Goal: Transaction & Acquisition: Book appointment/travel/reservation

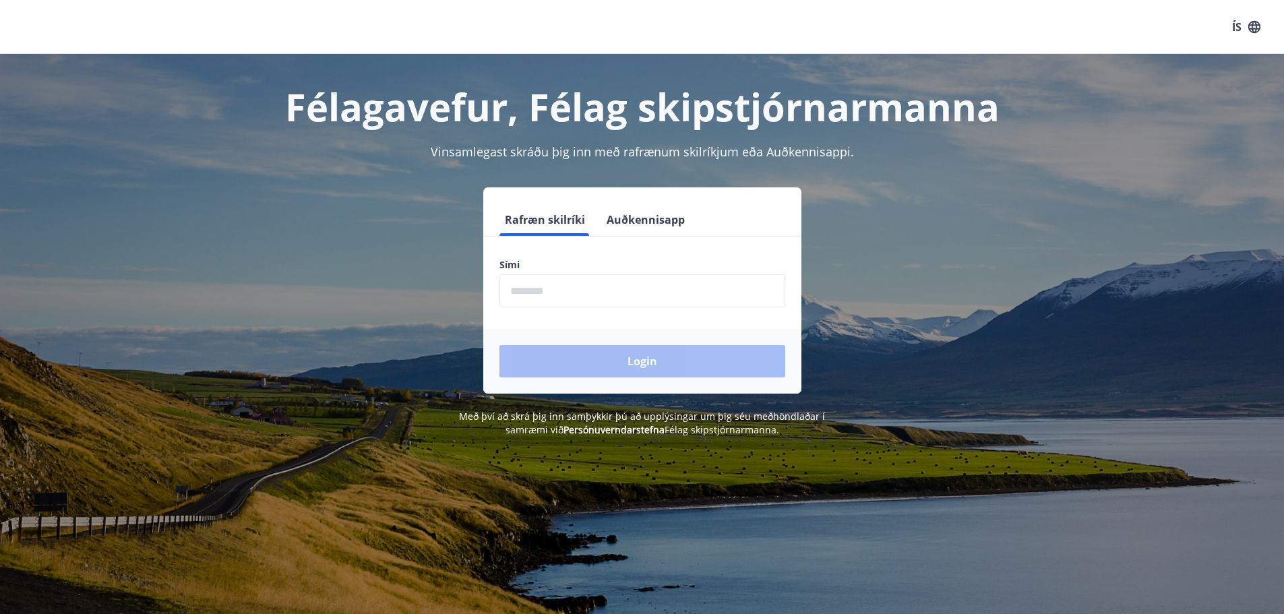
click at [542, 292] on input "phone" at bounding box center [642, 290] width 286 height 33
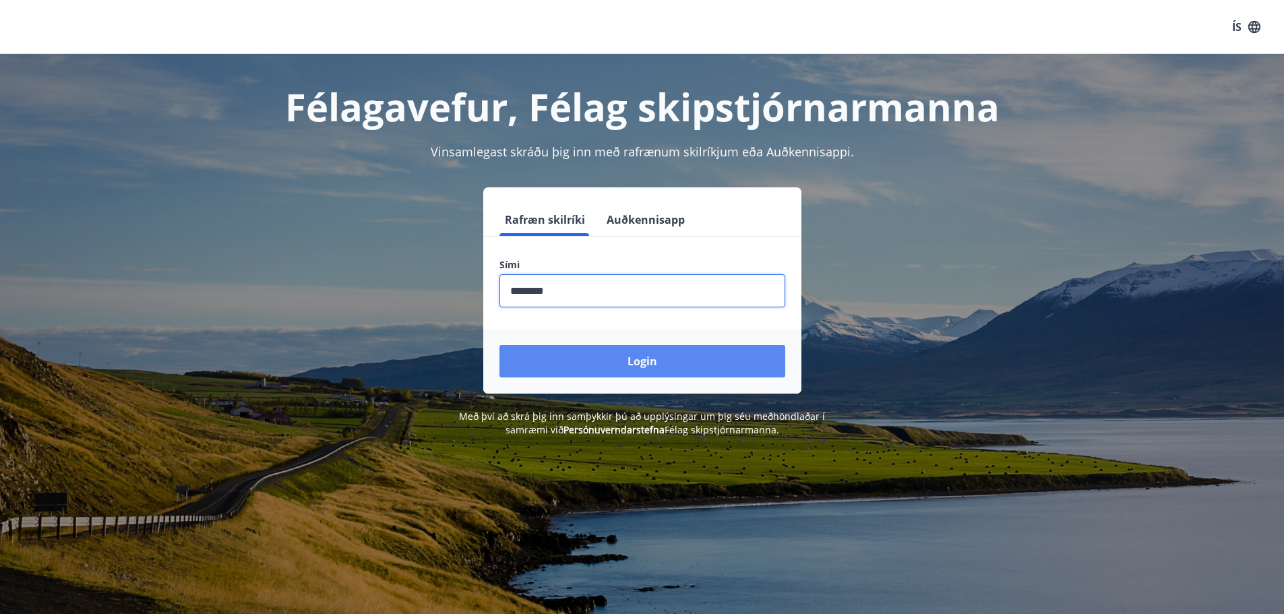
type input "********"
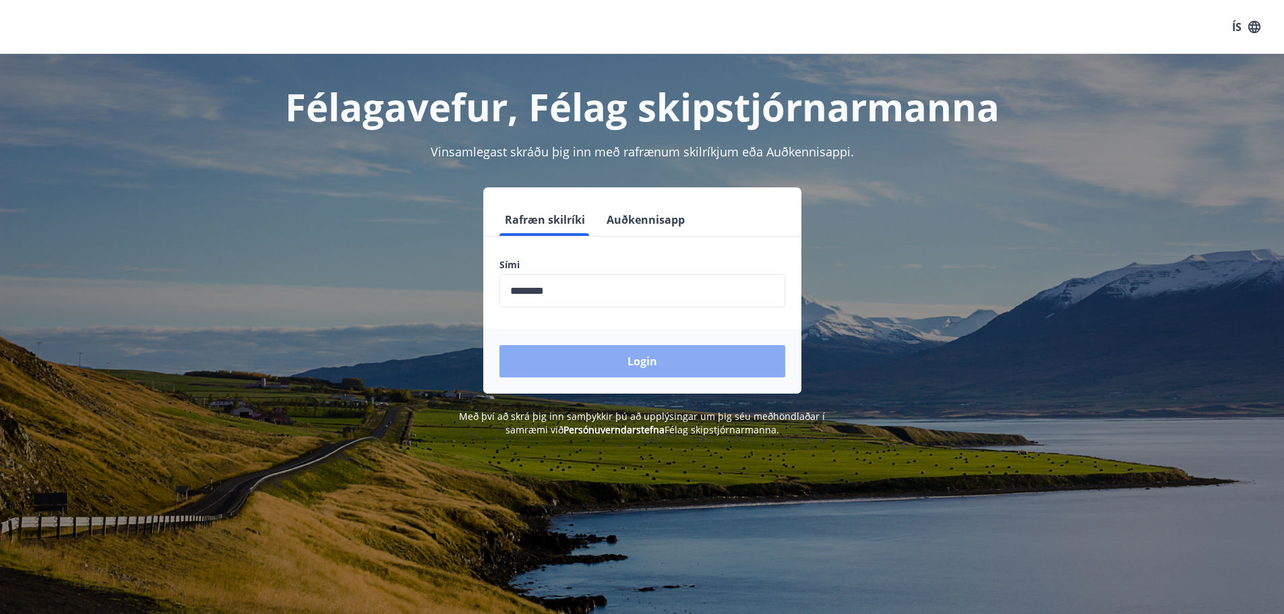
click at [640, 356] on button "Login" at bounding box center [642, 361] width 286 height 32
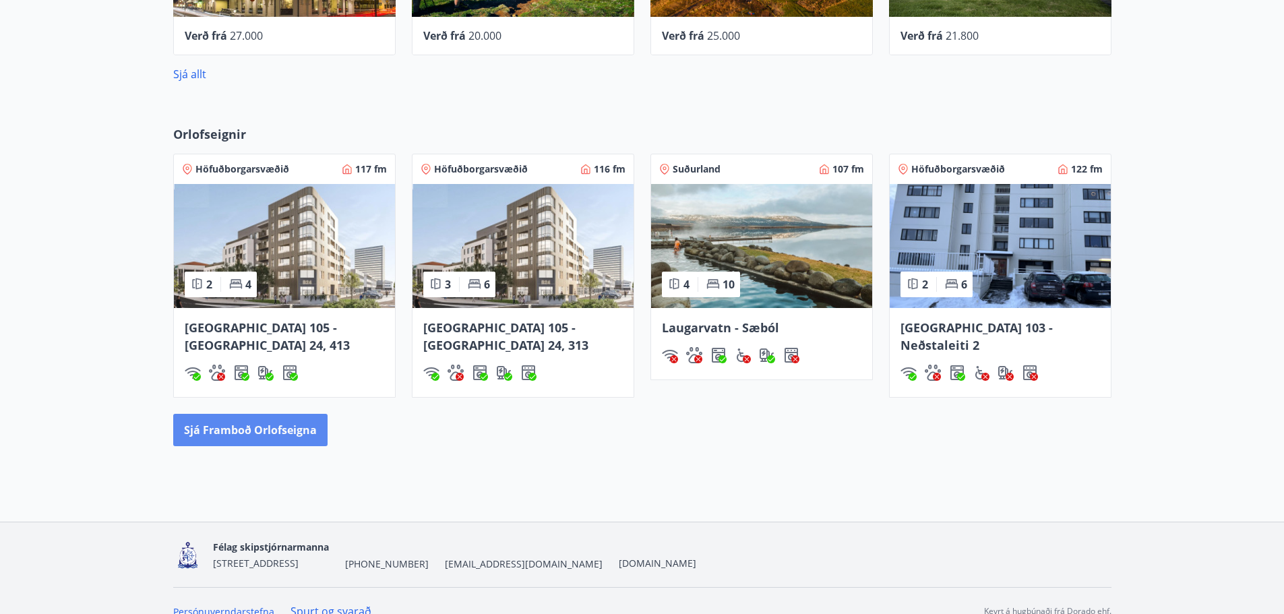
scroll to position [758, 0]
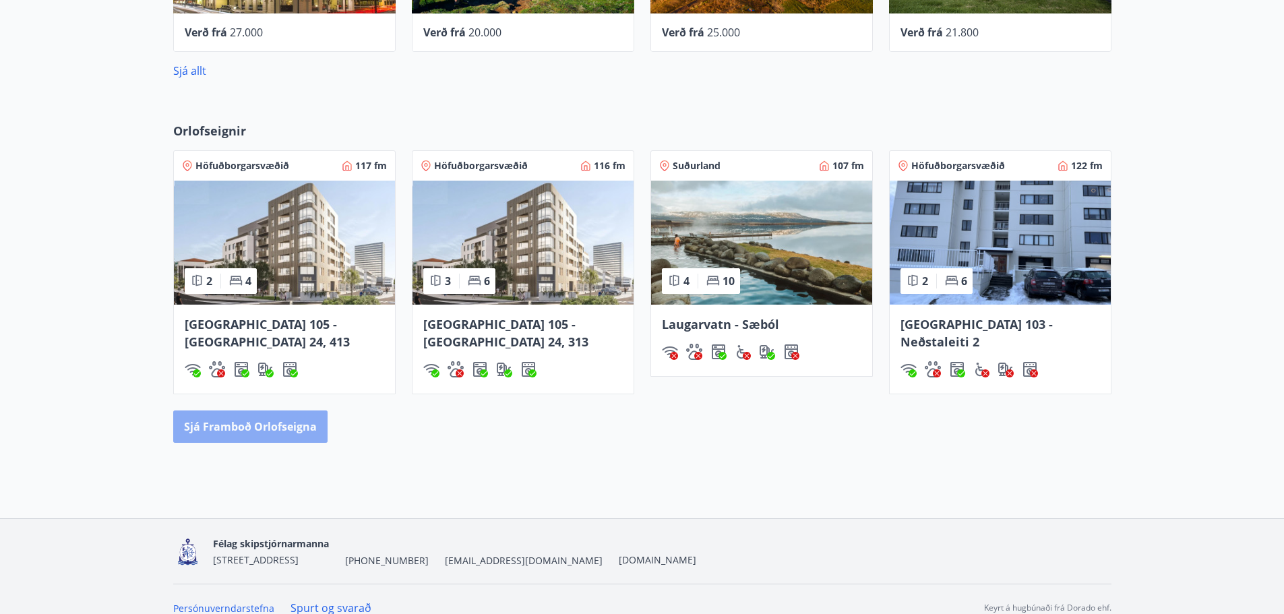
click at [274, 410] on button "Sjá framboð orlofseigna" at bounding box center [250, 426] width 154 height 32
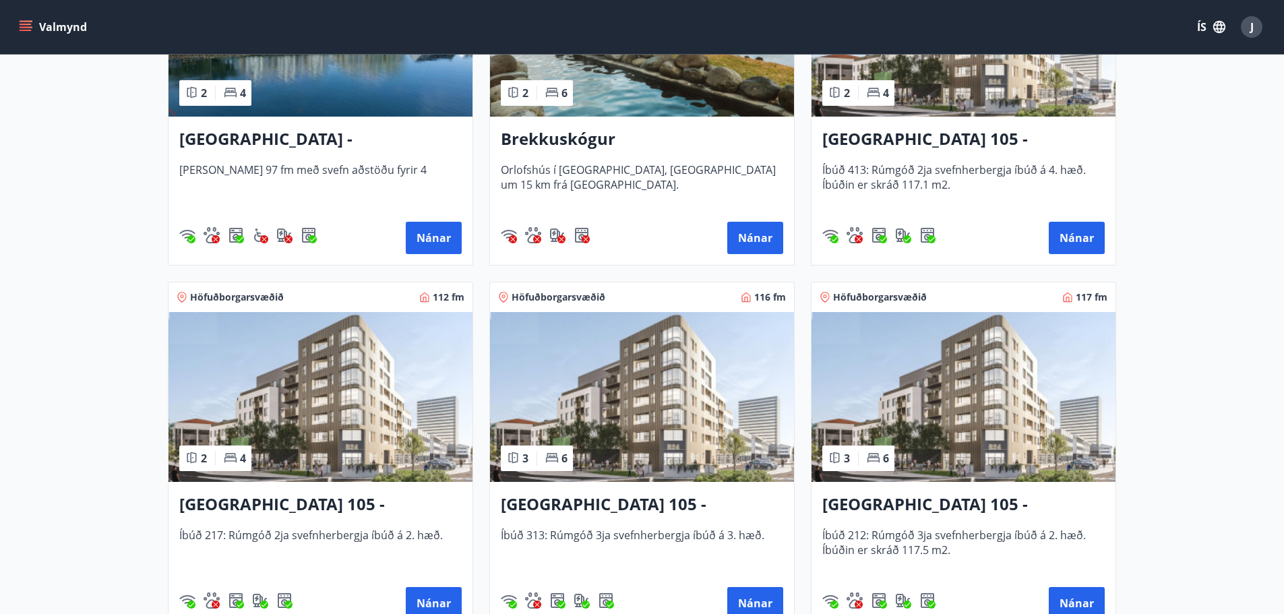
scroll to position [325, 0]
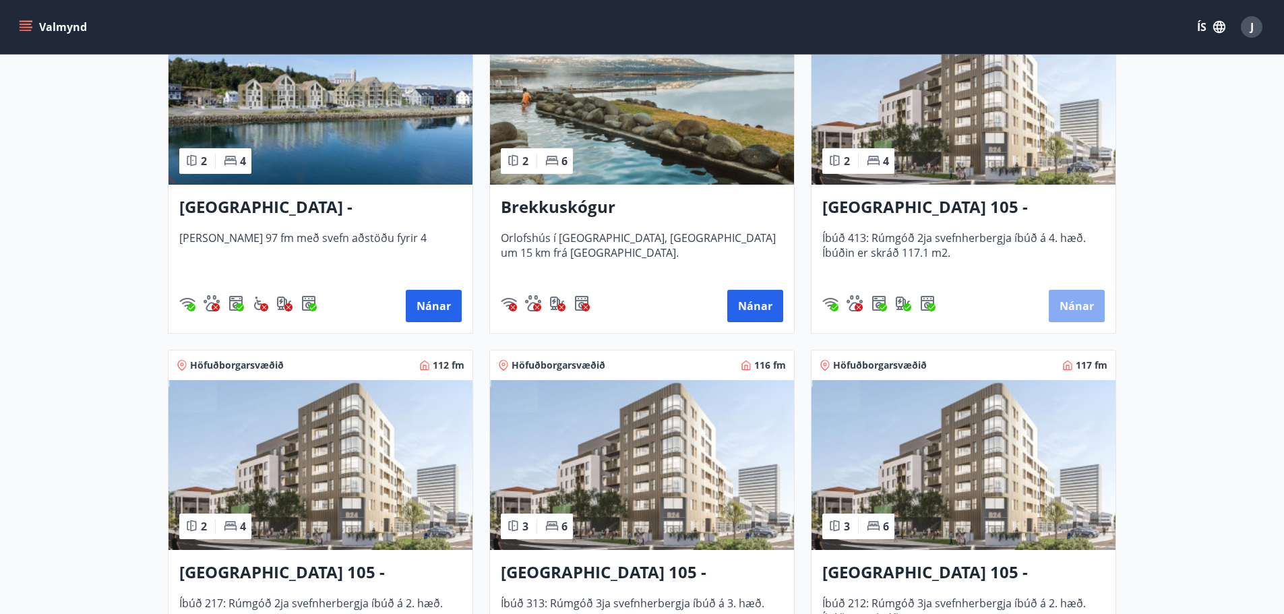
click at [1078, 295] on button "Nánar" at bounding box center [1077, 306] width 56 height 32
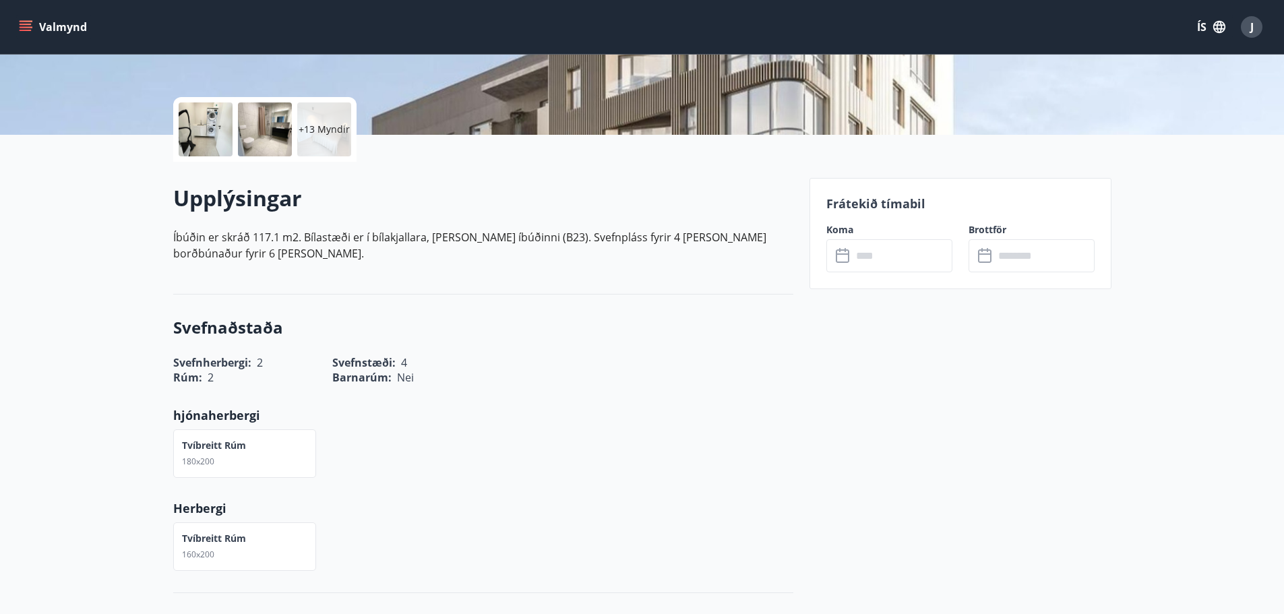
scroll to position [202, 0]
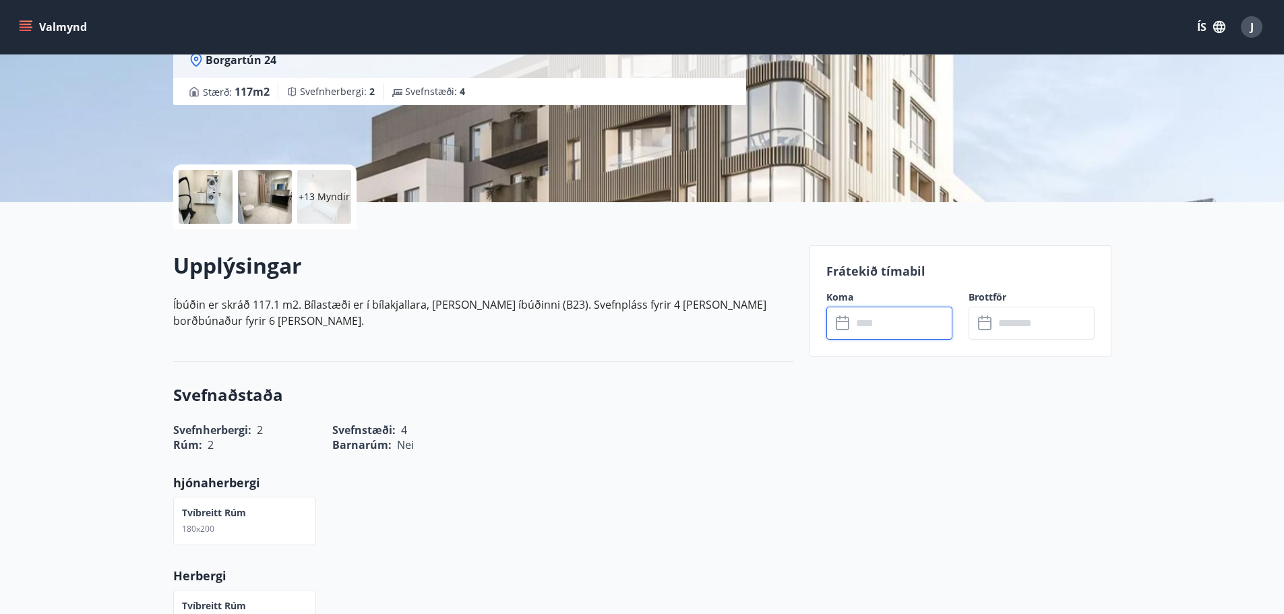
click at [895, 318] on input "text" at bounding box center [902, 323] width 100 height 33
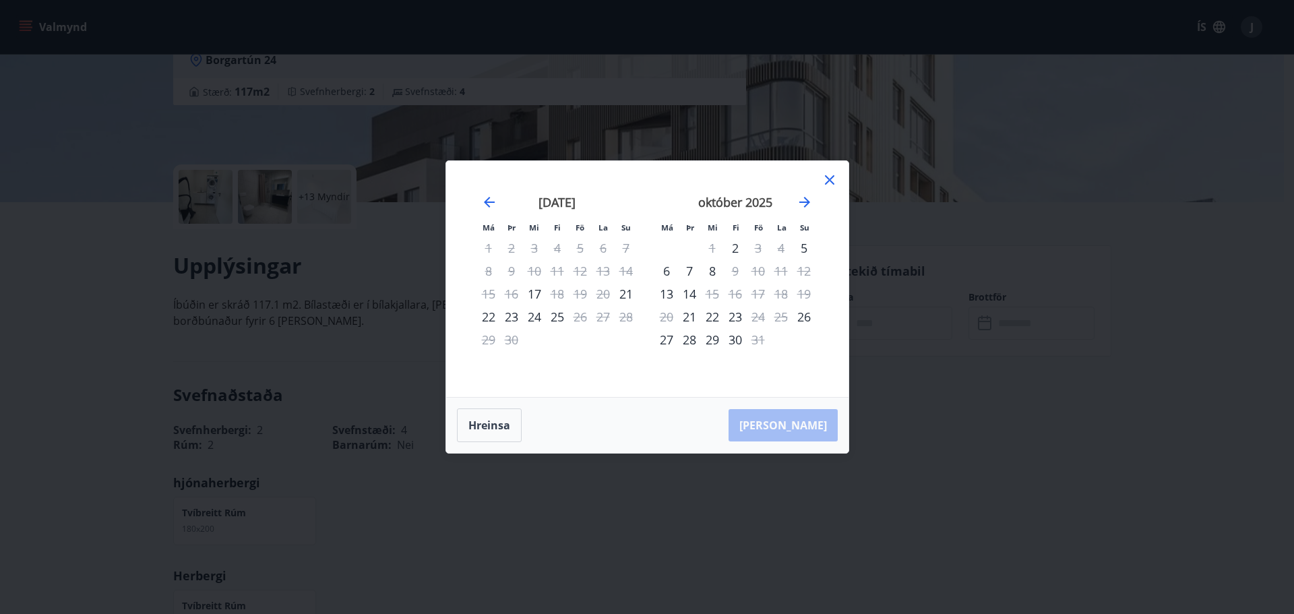
click at [711, 269] on div "8" at bounding box center [712, 270] width 23 height 23
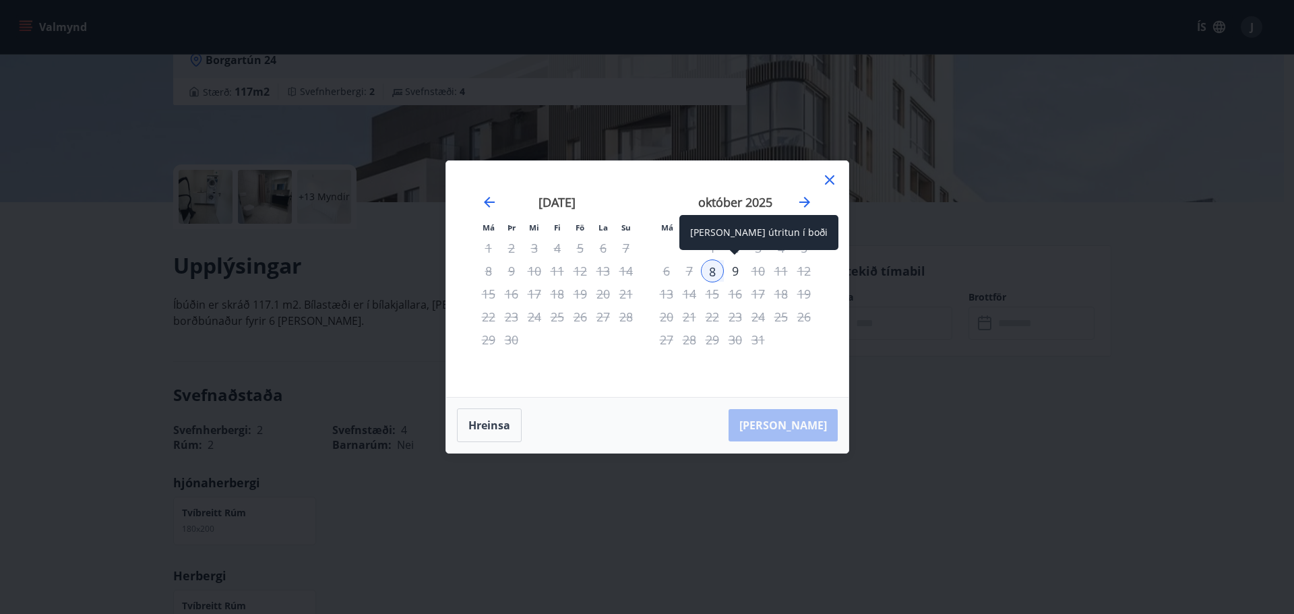
click at [737, 270] on div "9" at bounding box center [735, 270] width 23 height 23
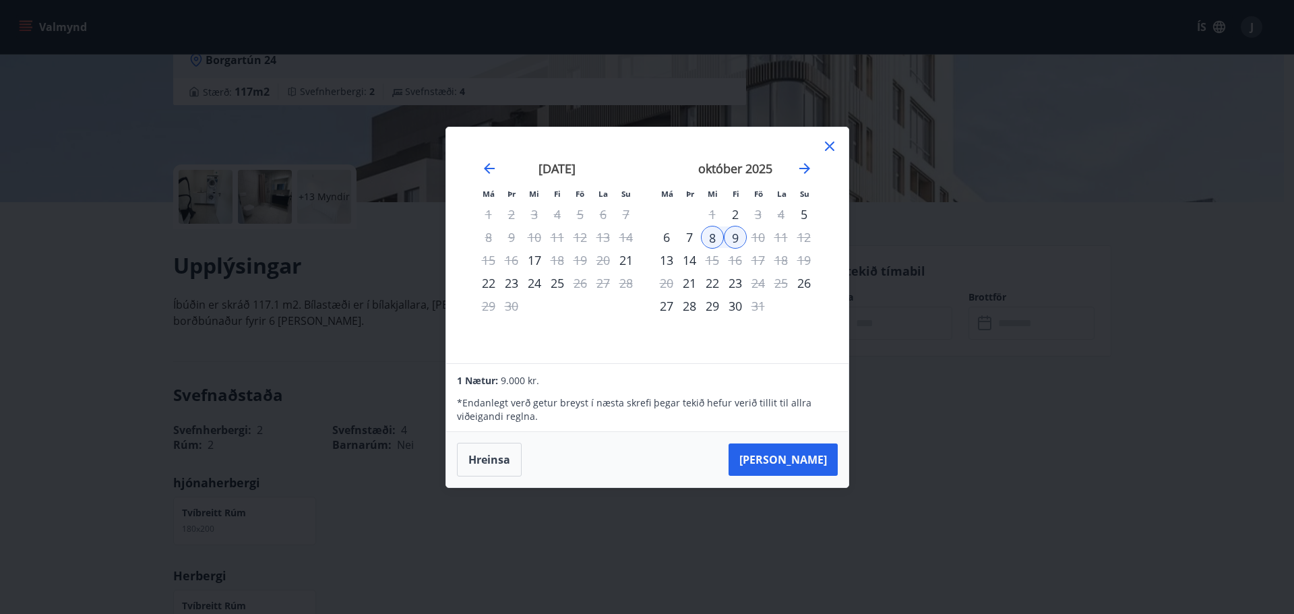
click at [760, 238] on div "10" at bounding box center [758, 237] width 23 height 23
click at [833, 148] on icon at bounding box center [830, 146] width 16 height 16
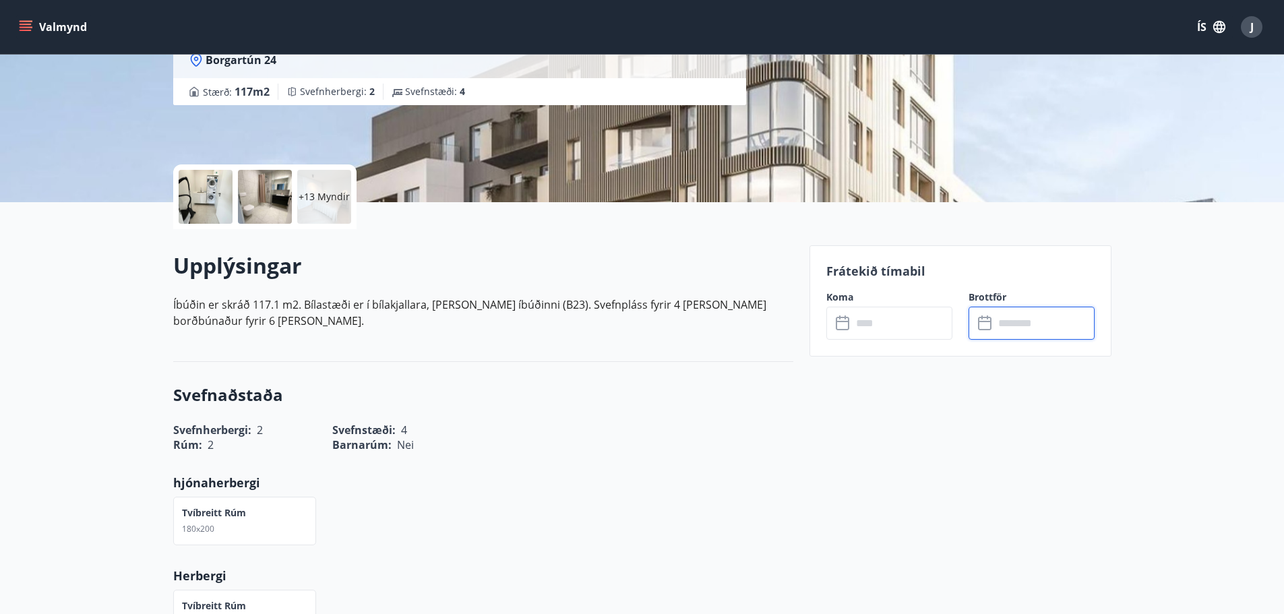
click at [1003, 324] on input "text" at bounding box center [1044, 323] width 100 height 33
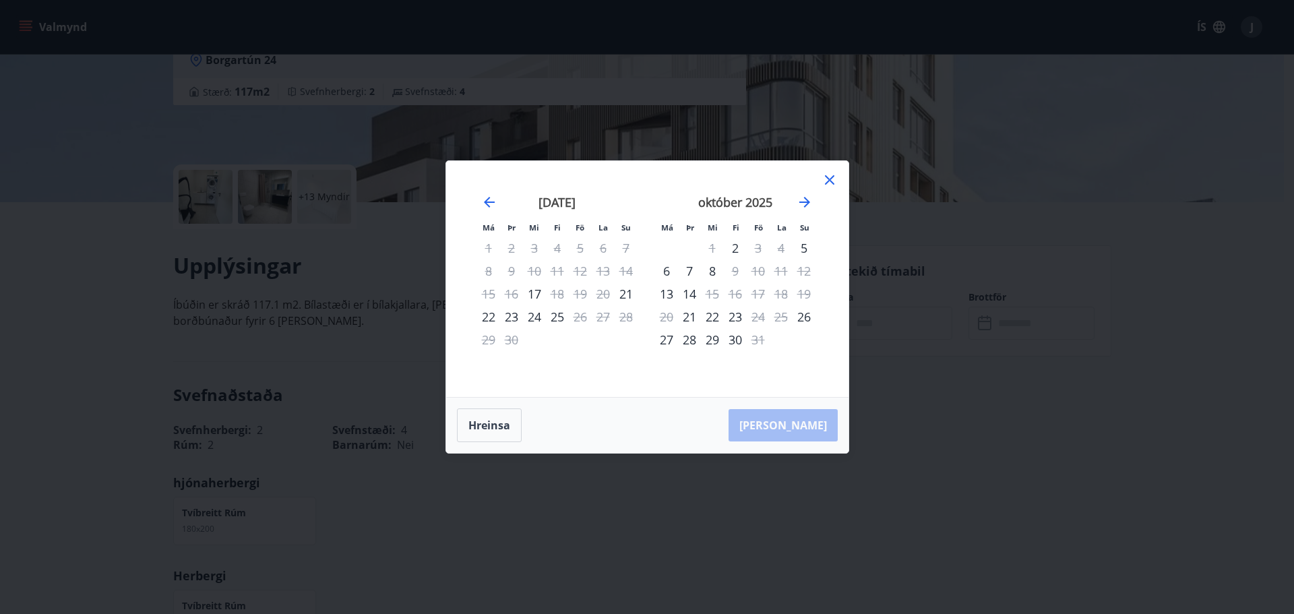
click at [832, 175] on icon at bounding box center [830, 180] width 16 height 16
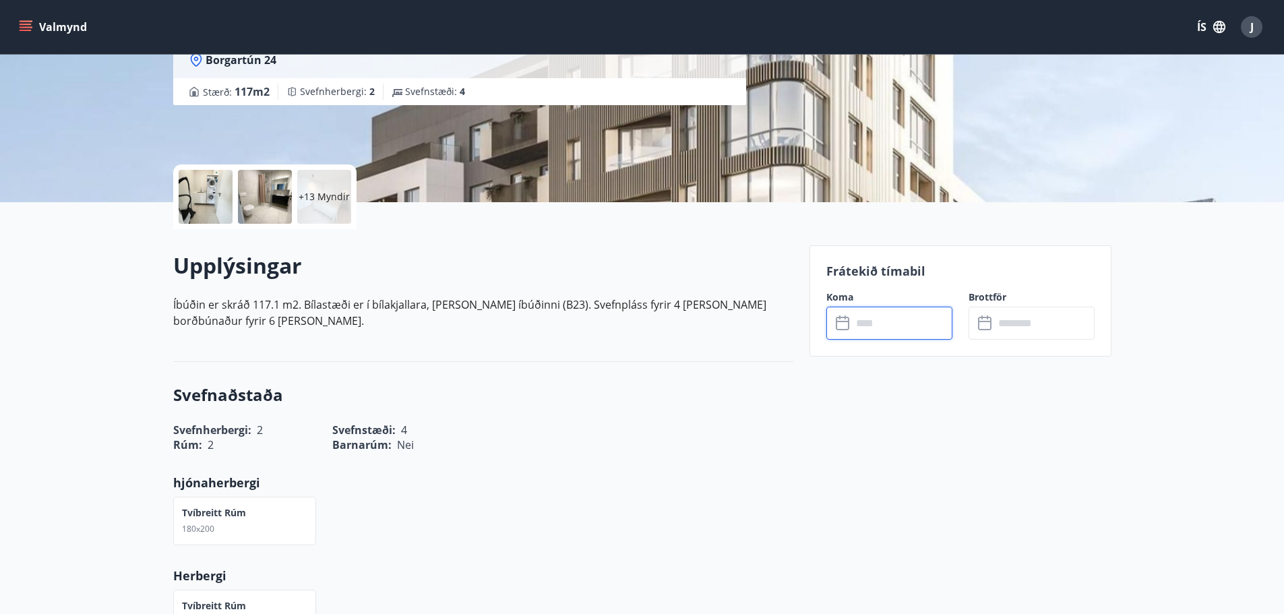
click at [907, 322] on input "text" at bounding box center [902, 323] width 100 height 33
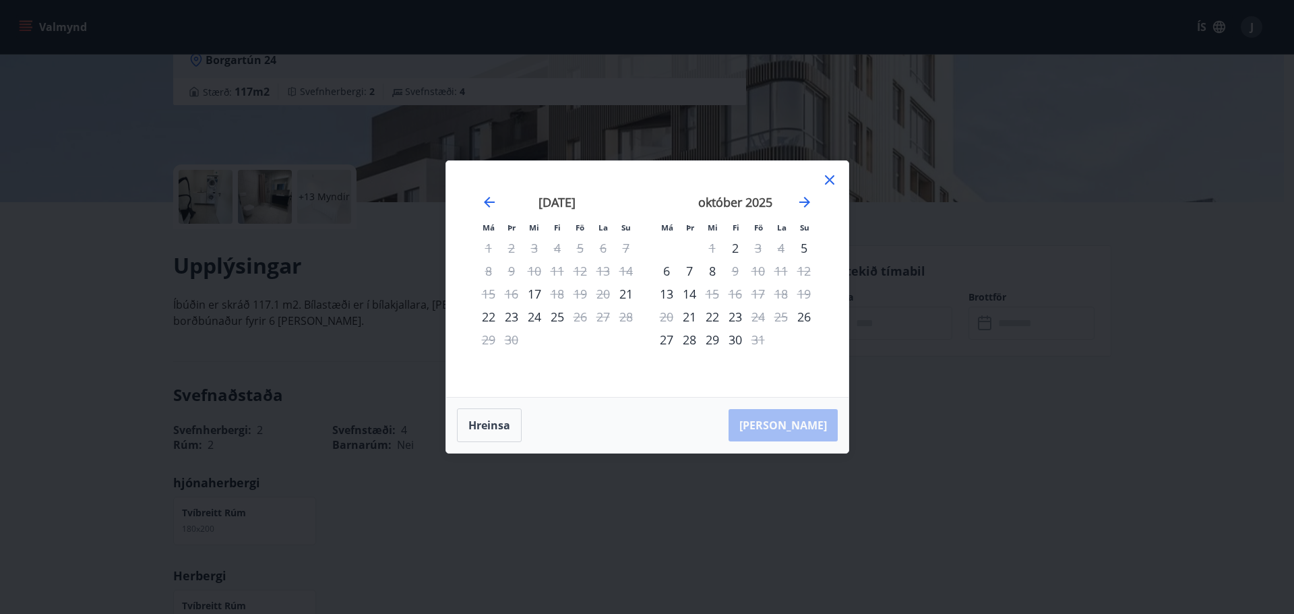
click at [710, 272] on div "8" at bounding box center [712, 270] width 23 height 23
click at [832, 181] on icon at bounding box center [830, 180] width 16 height 16
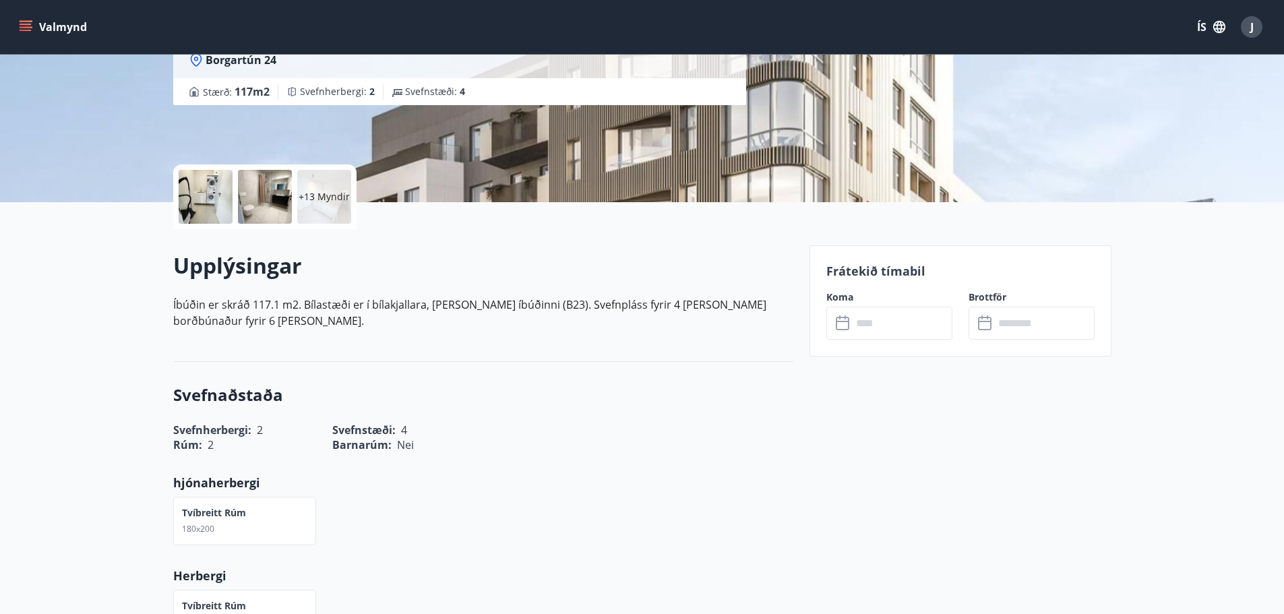
click at [991, 326] on icon at bounding box center [984, 323] width 13 height 13
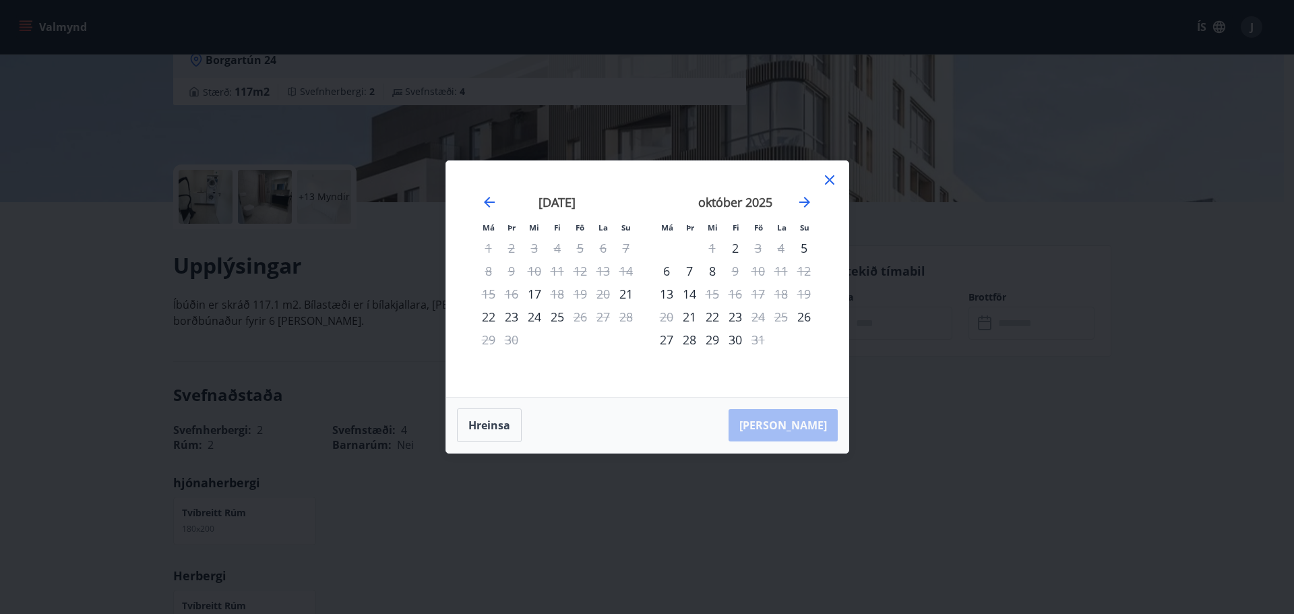
click at [833, 183] on icon at bounding box center [830, 180] width 16 height 16
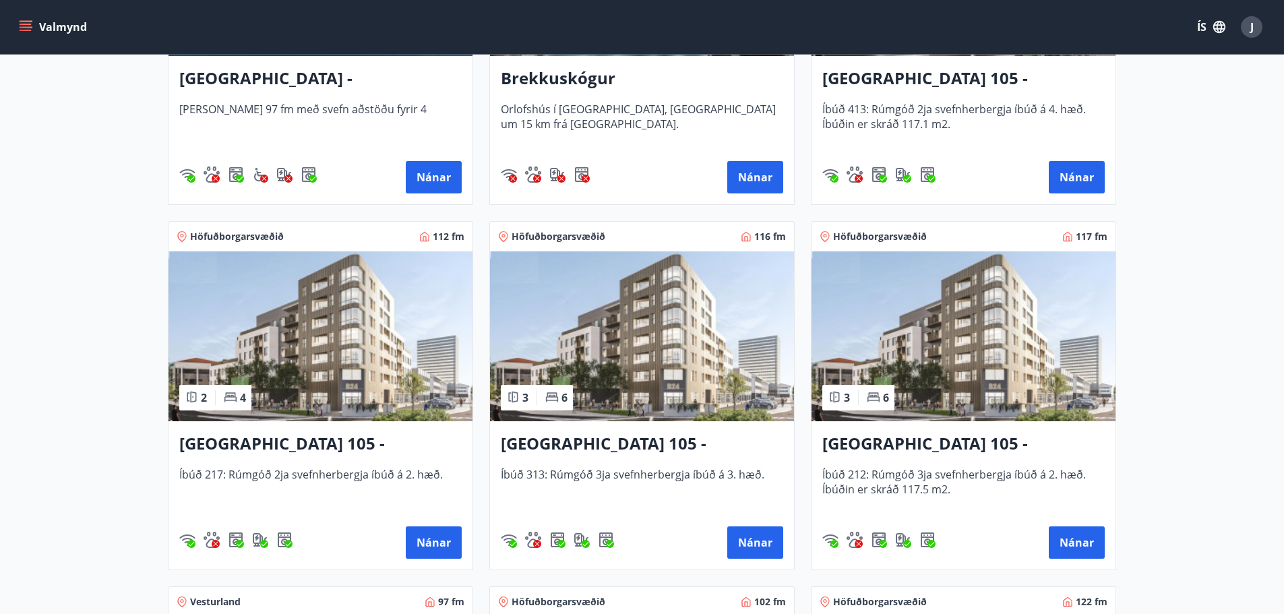
scroll to position [472, 0]
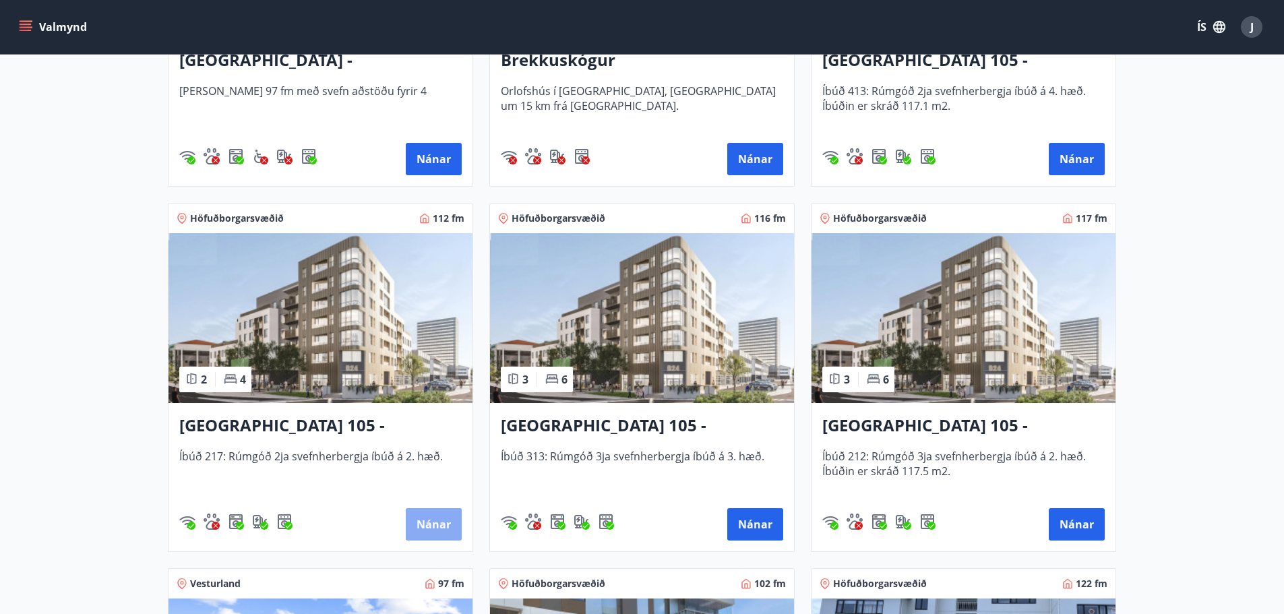
click at [425, 523] on button "Nánar" at bounding box center [434, 524] width 56 height 32
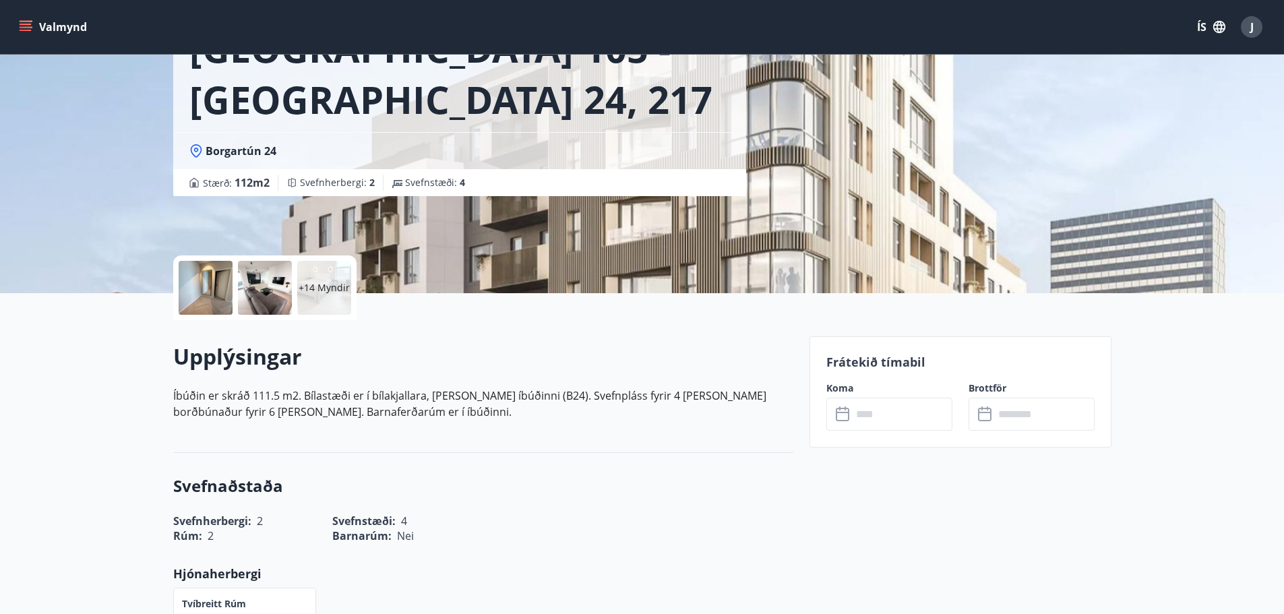
scroll to position [135, 0]
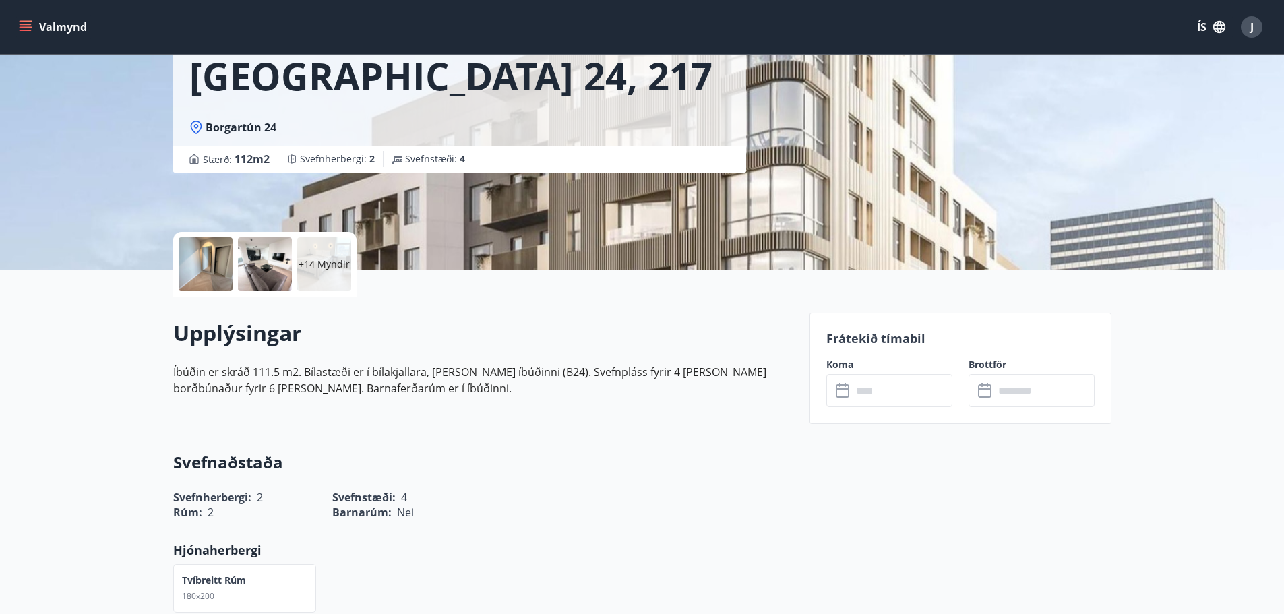
click at [842, 388] on icon at bounding box center [844, 391] width 16 height 16
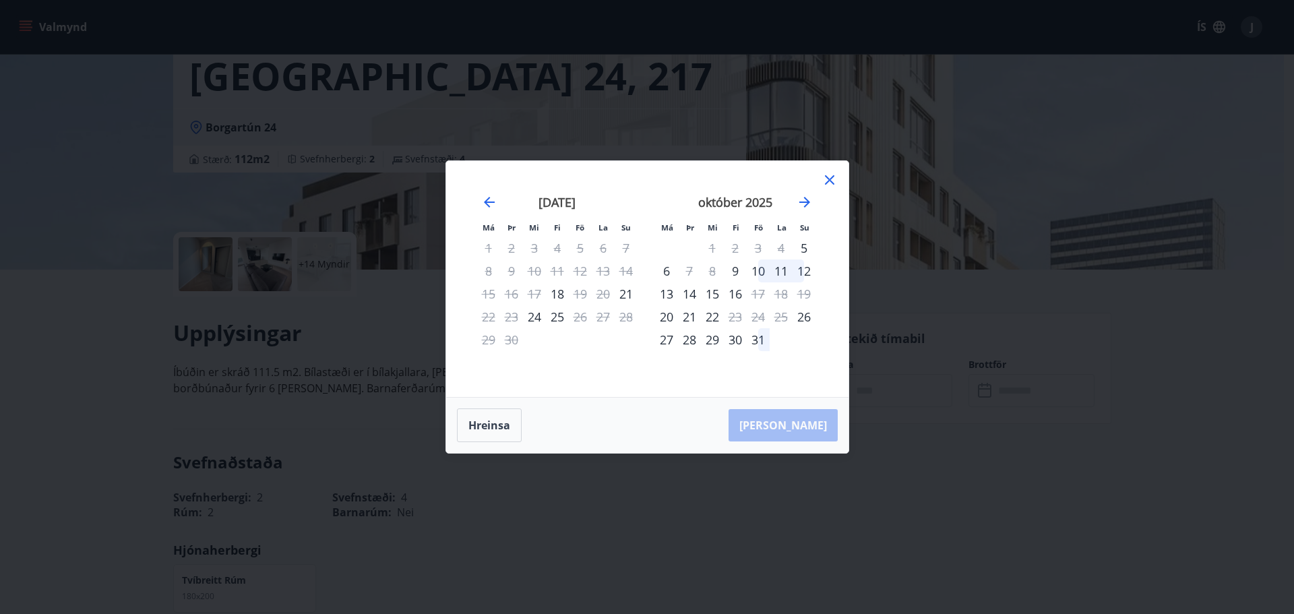
click at [830, 179] on icon at bounding box center [829, 179] width 9 height 9
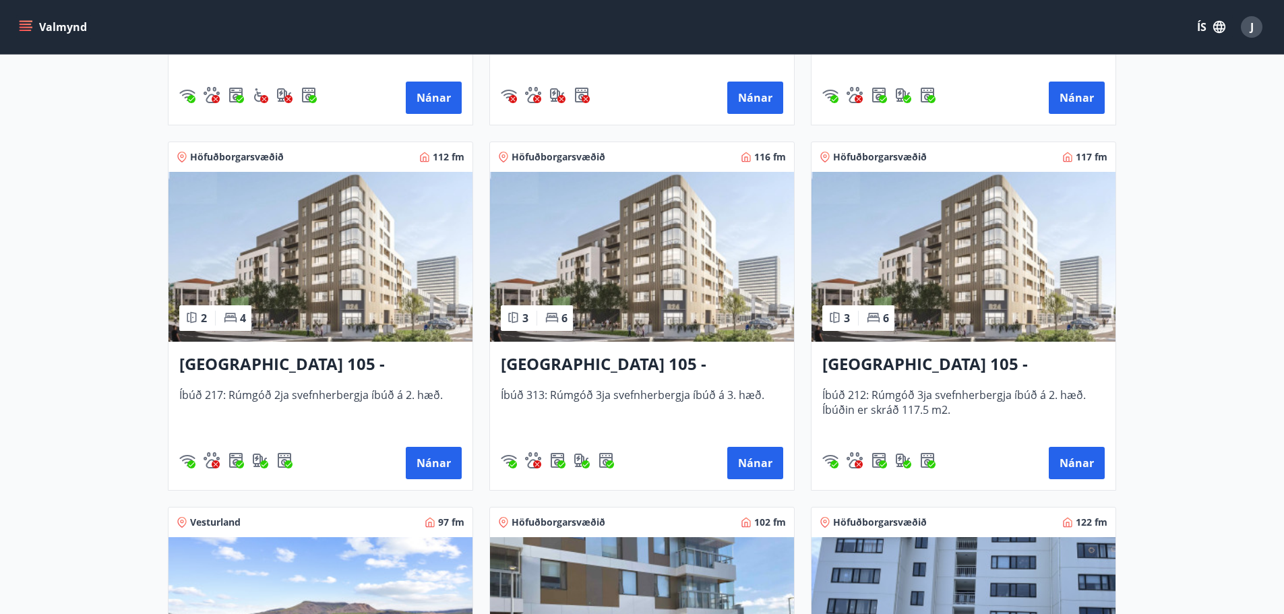
scroll to position [539, 0]
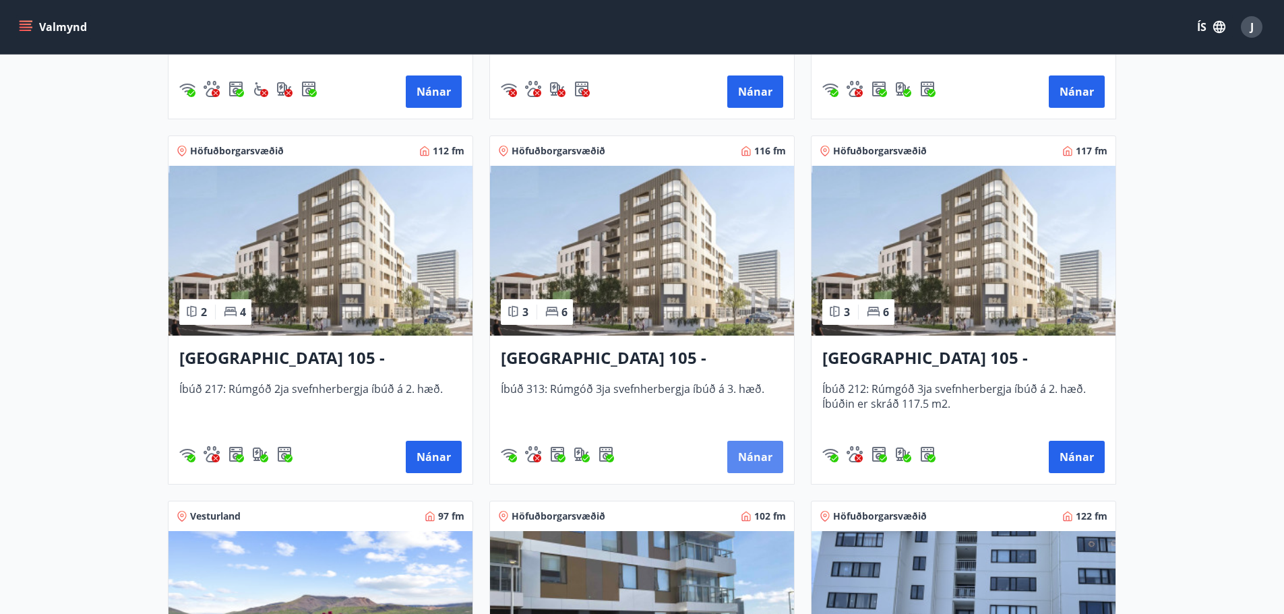
click at [752, 458] on button "Nánar" at bounding box center [755, 457] width 56 height 32
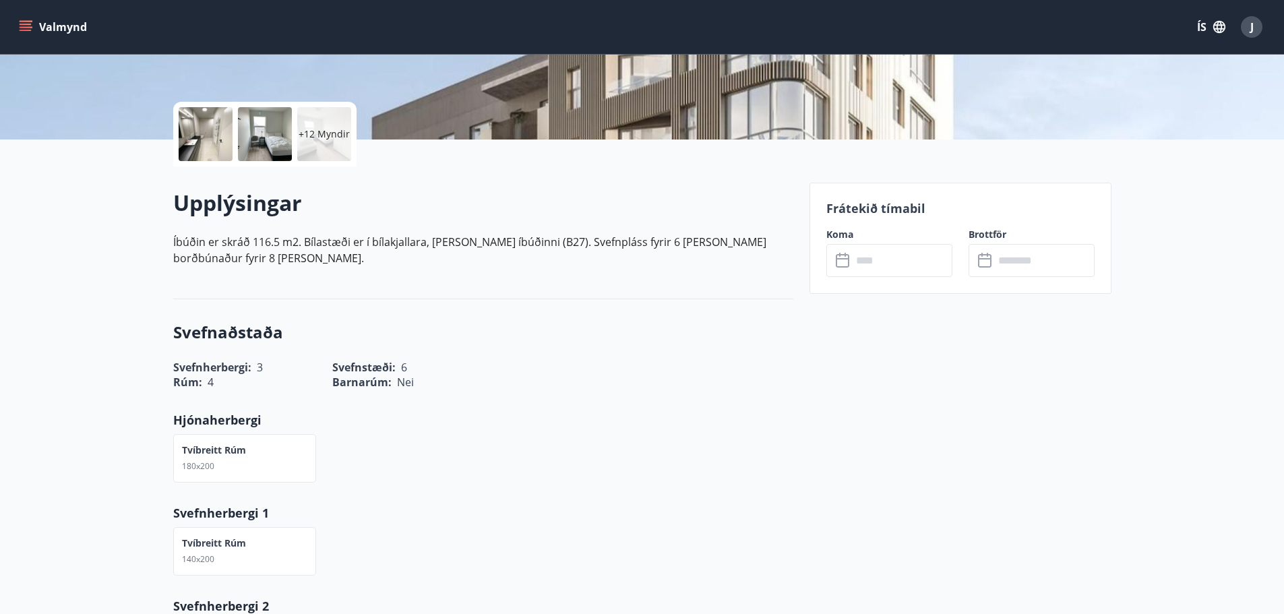
scroll to position [270, 0]
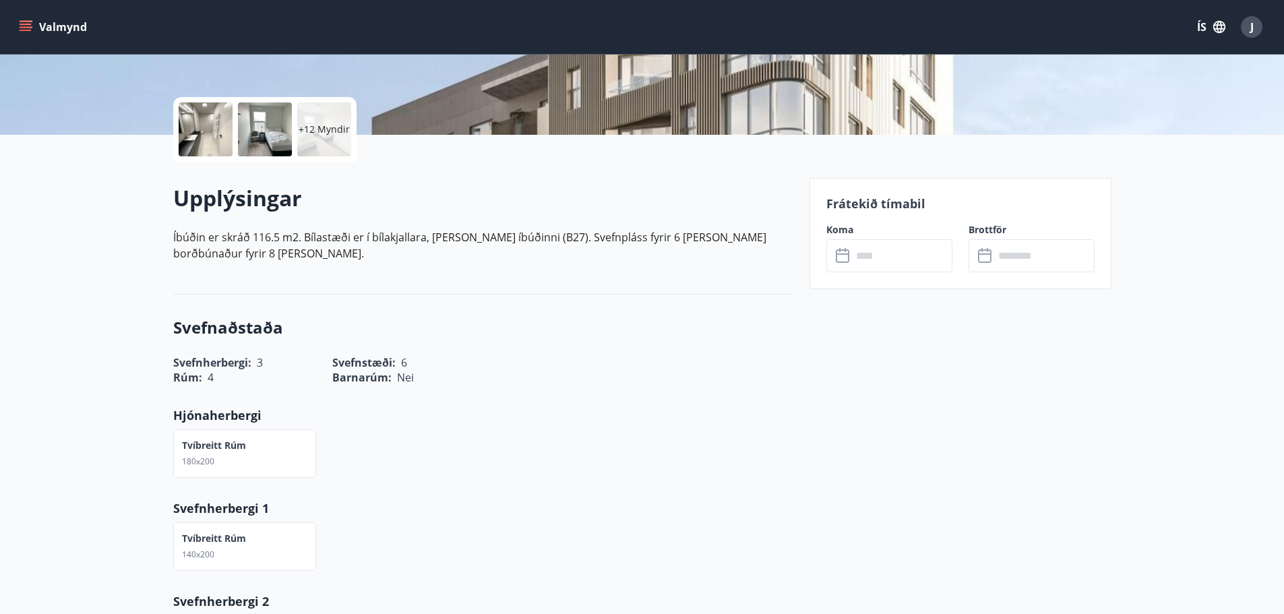
click at [842, 255] on icon at bounding box center [844, 256] width 16 height 16
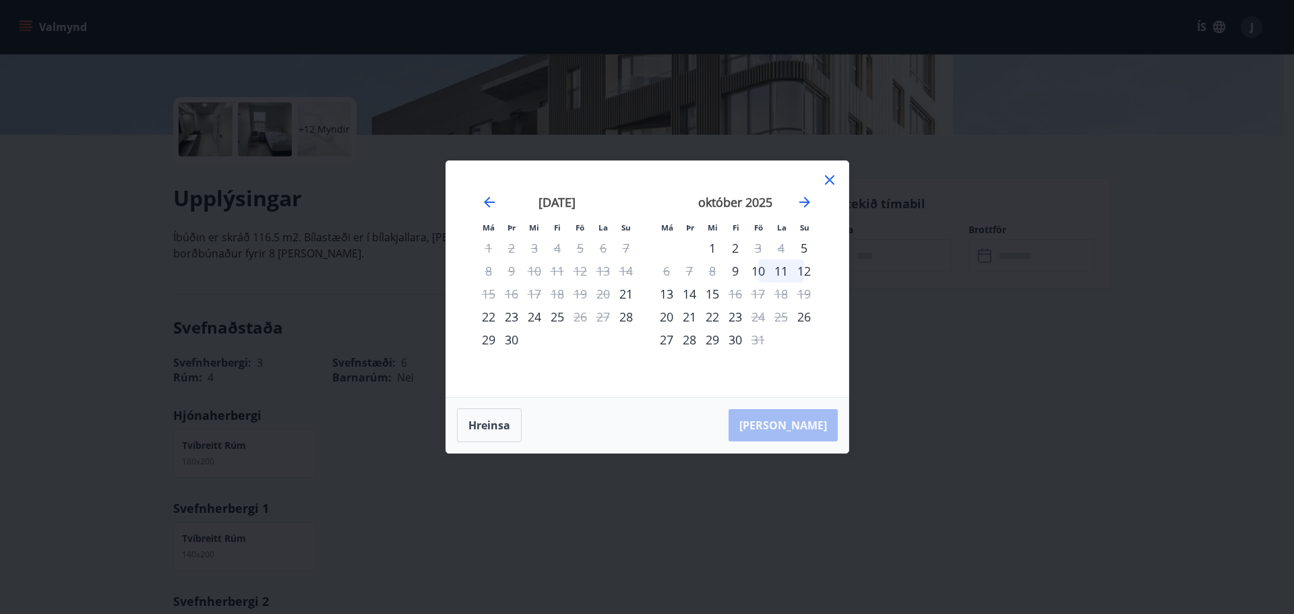
click at [826, 176] on icon at bounding box center [830, 180] width 16 height 16
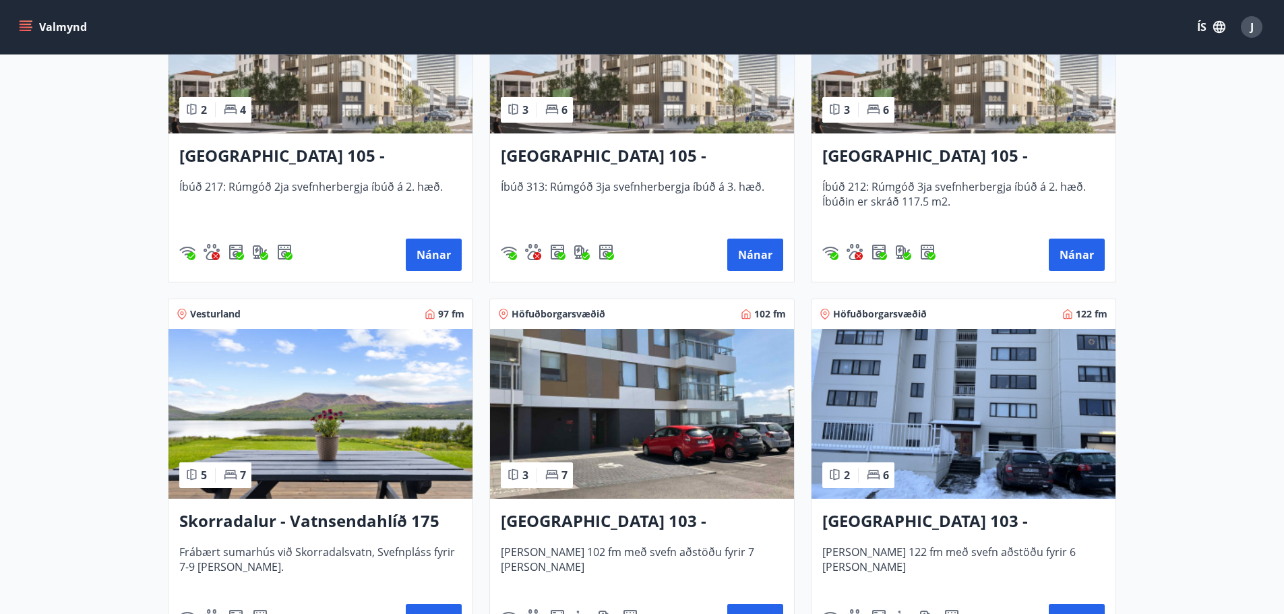
scroll to position [809, 0]
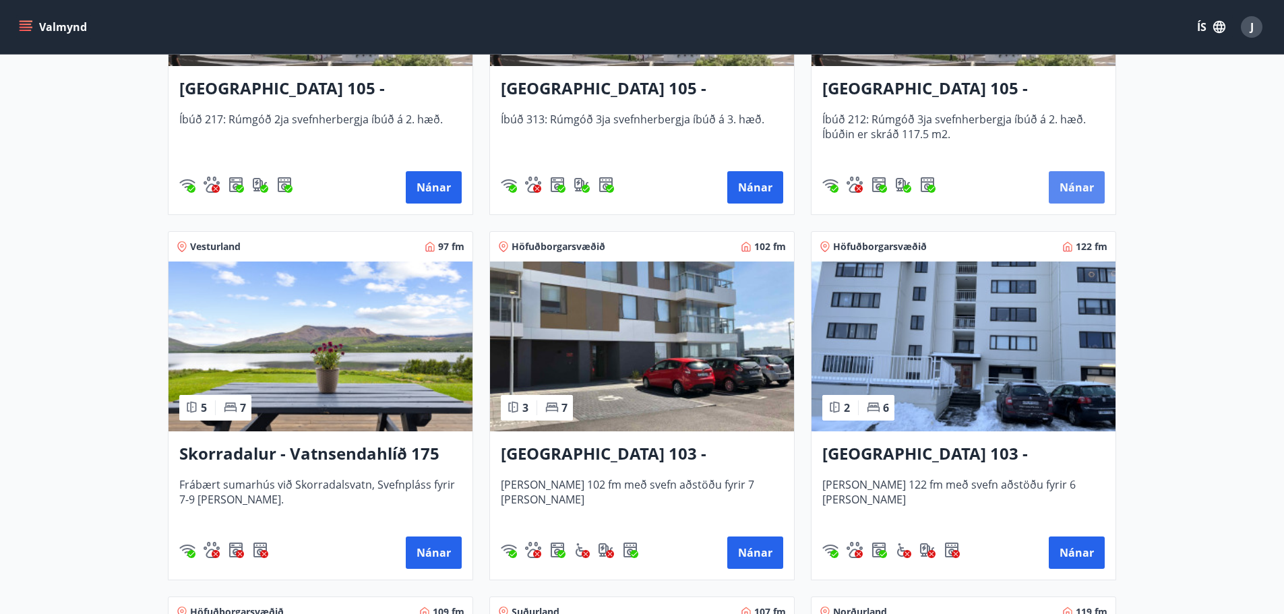
click at [1075, 177] on button "Nánar" at bounding box center [1077, 187] width 56 height 32
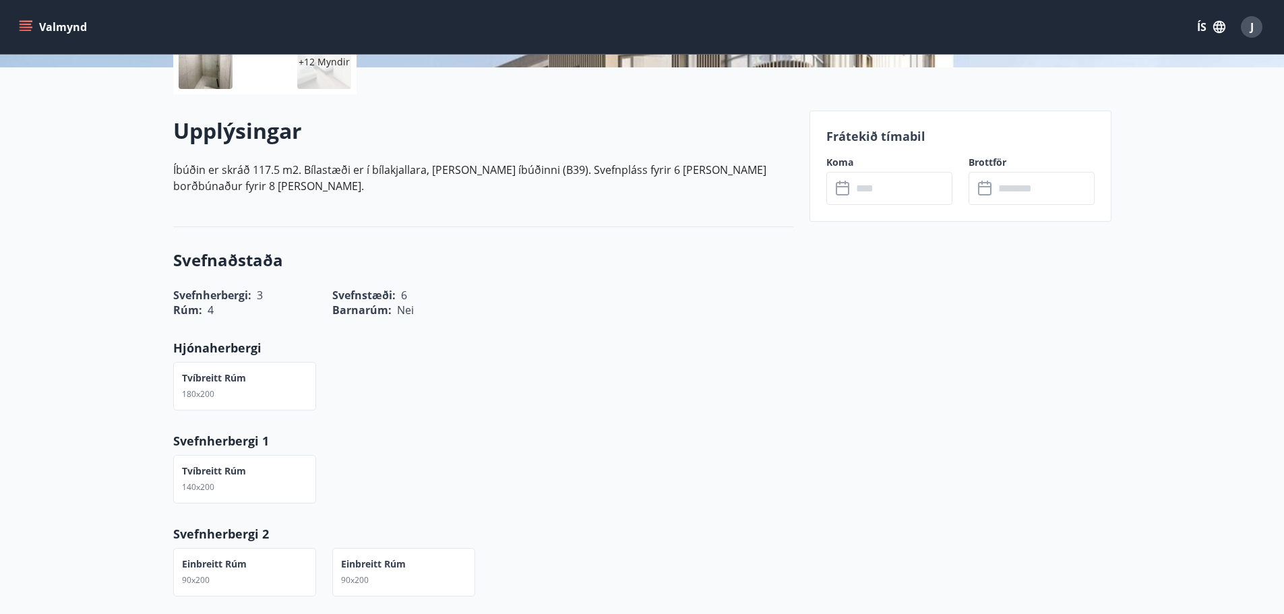
scroll to position [270, 0]
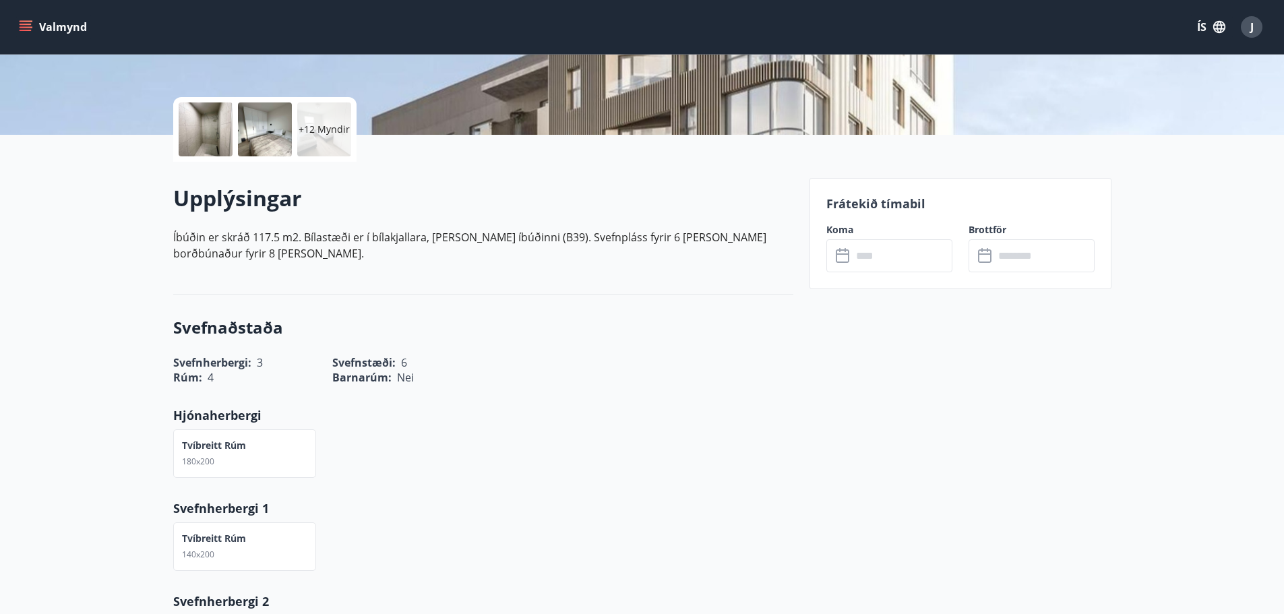
click at [844, 255] on icon at bounding box center [844, 256] width 16 height 16
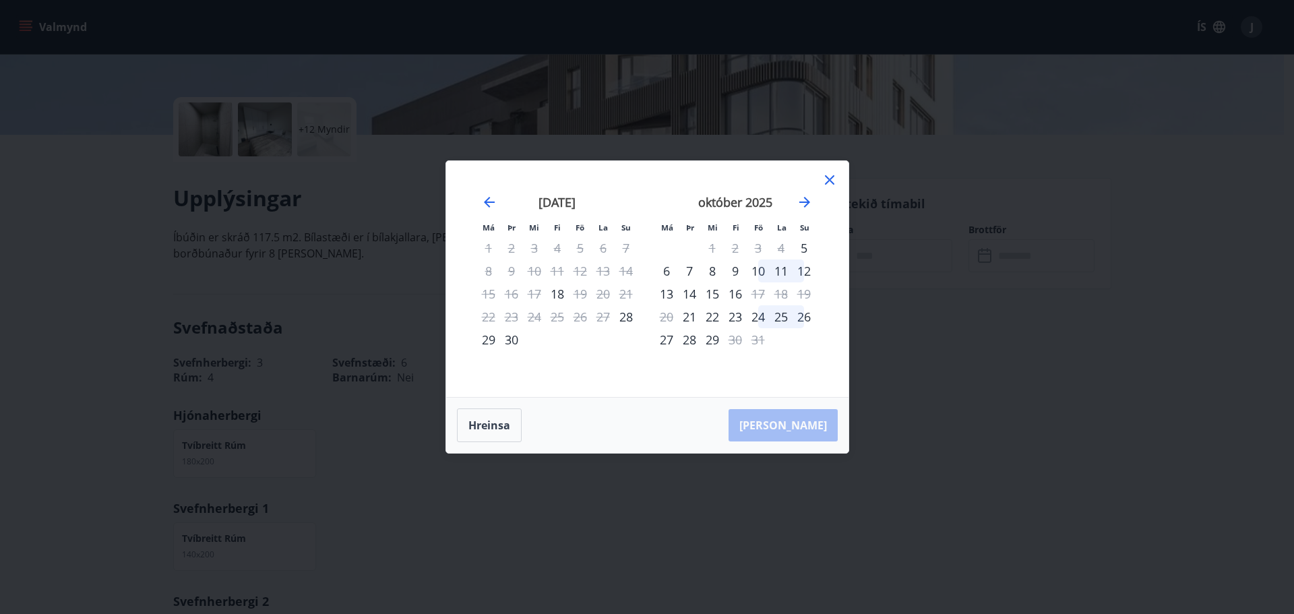
click at [829, 175] on icon at bounding box center [830, 180] width 16 height 16
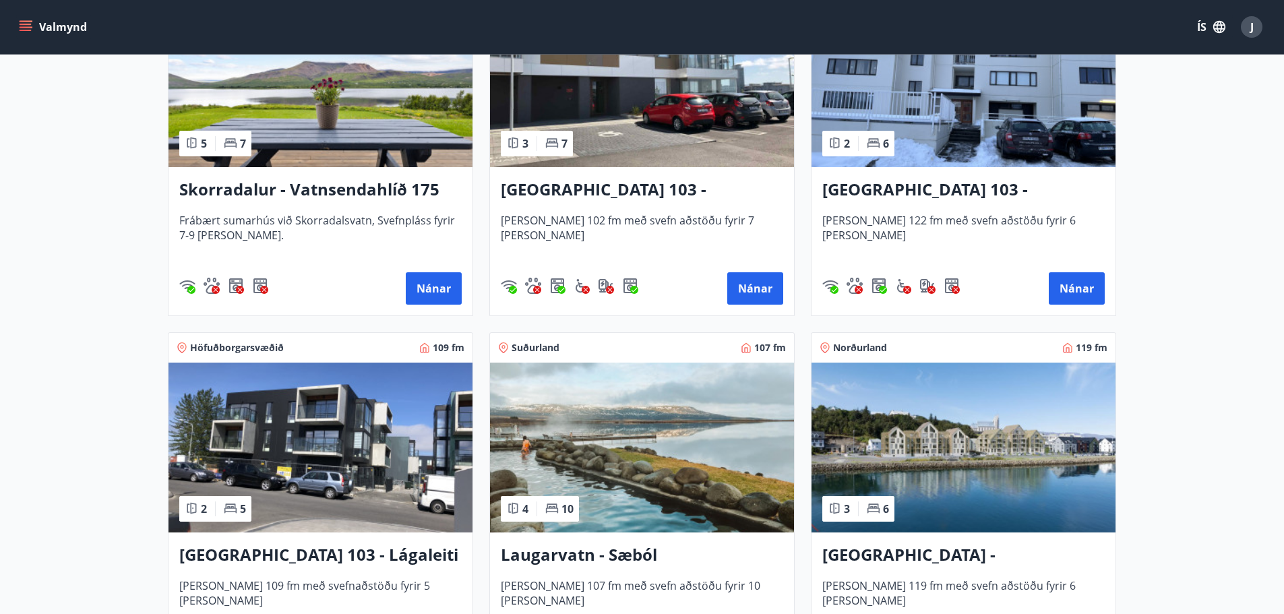
scroll to position [1078, 0]
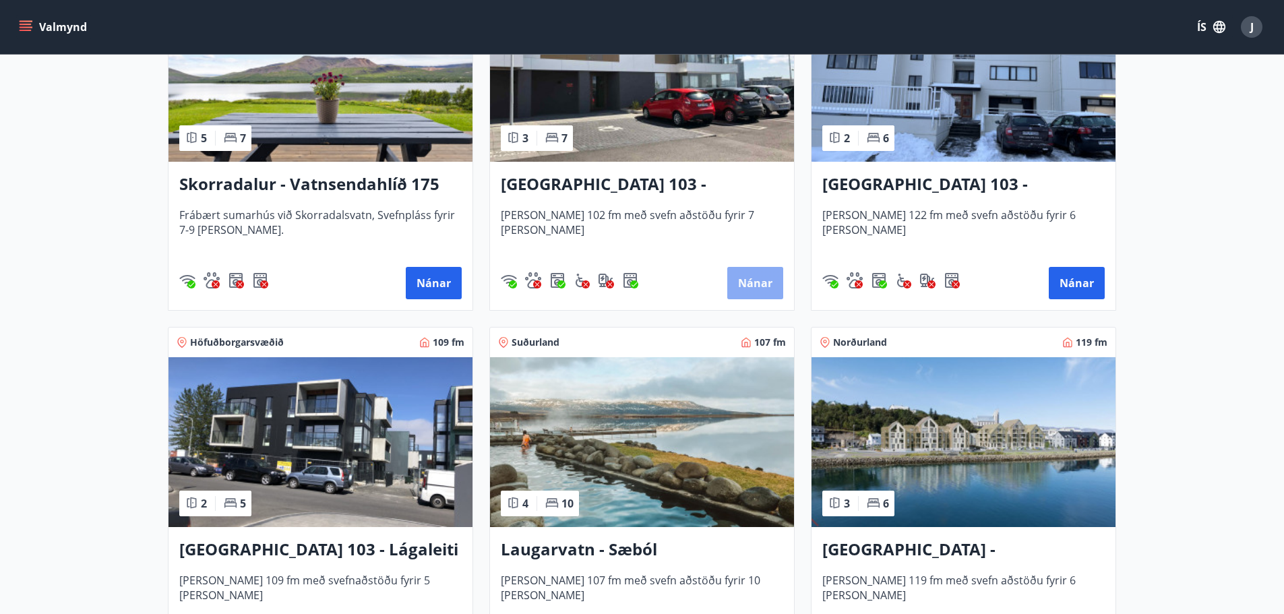
click at [762, 270] on button "Nánar" at bounding box center [755, 283] width 56 height 32
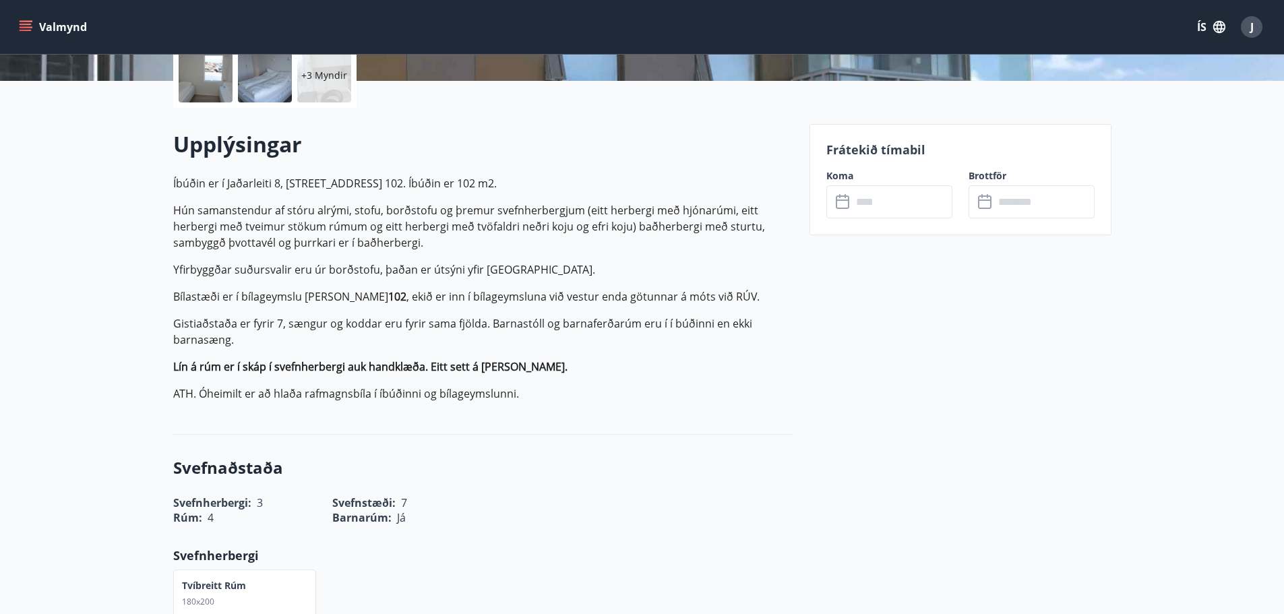
scroll to position [337, 0]
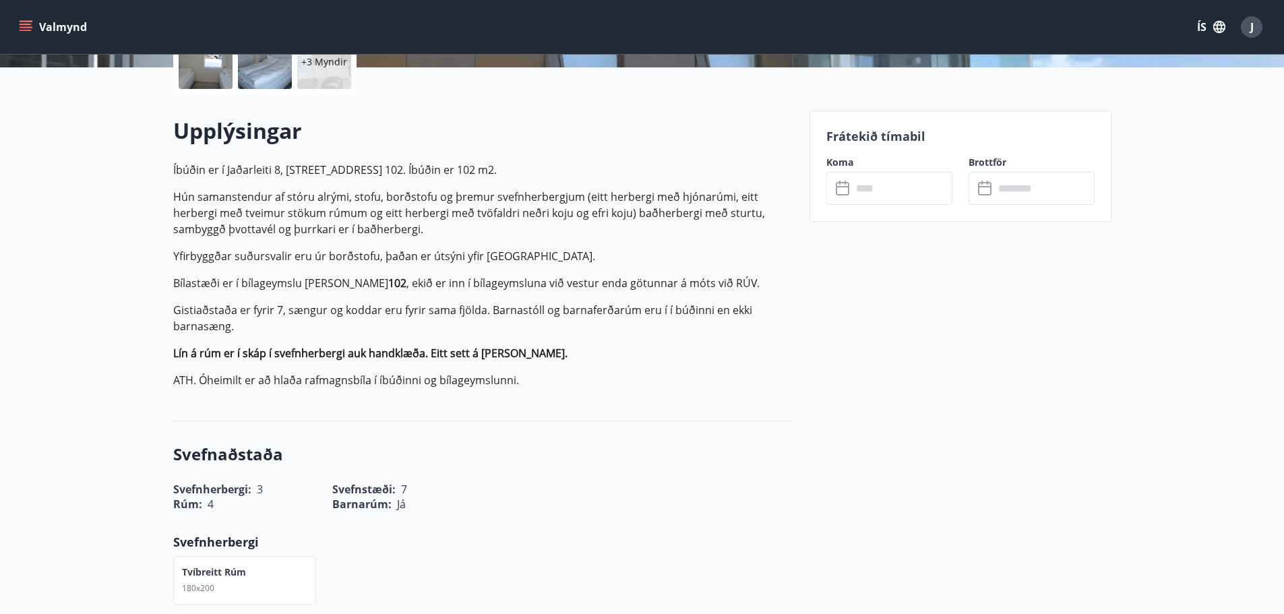
click at [840, 189] on icon at bounding box center [844, 189] width 16 height 16
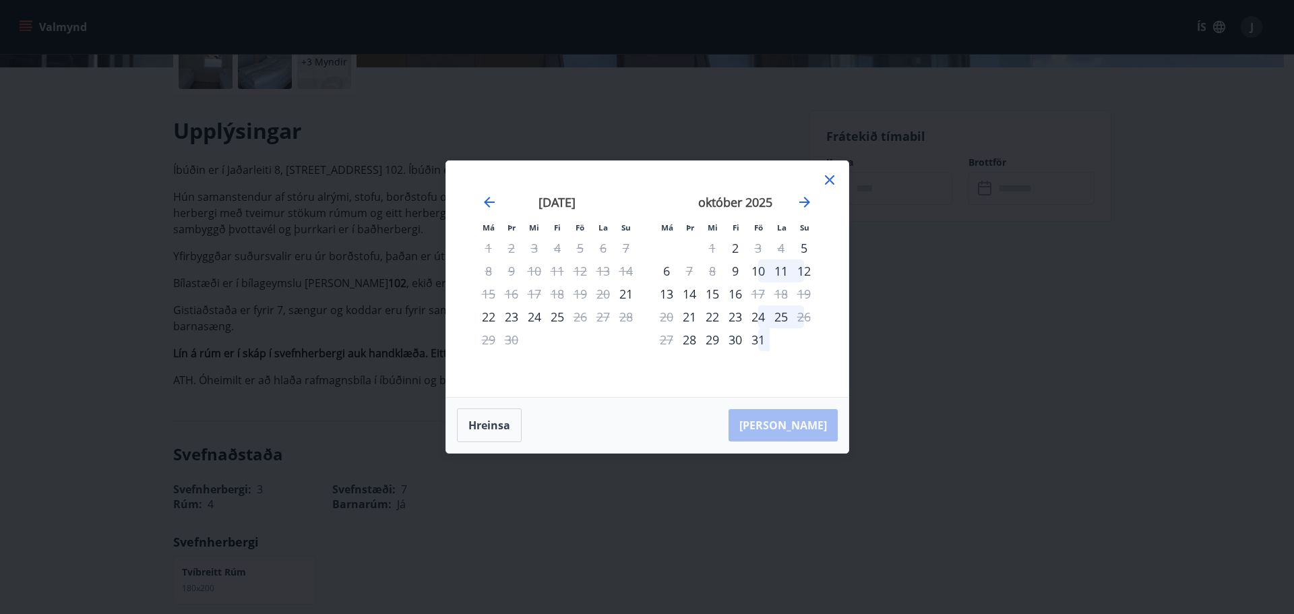
click at [826, 177] on icon at bounding box center [829, 179] width 9 height 9
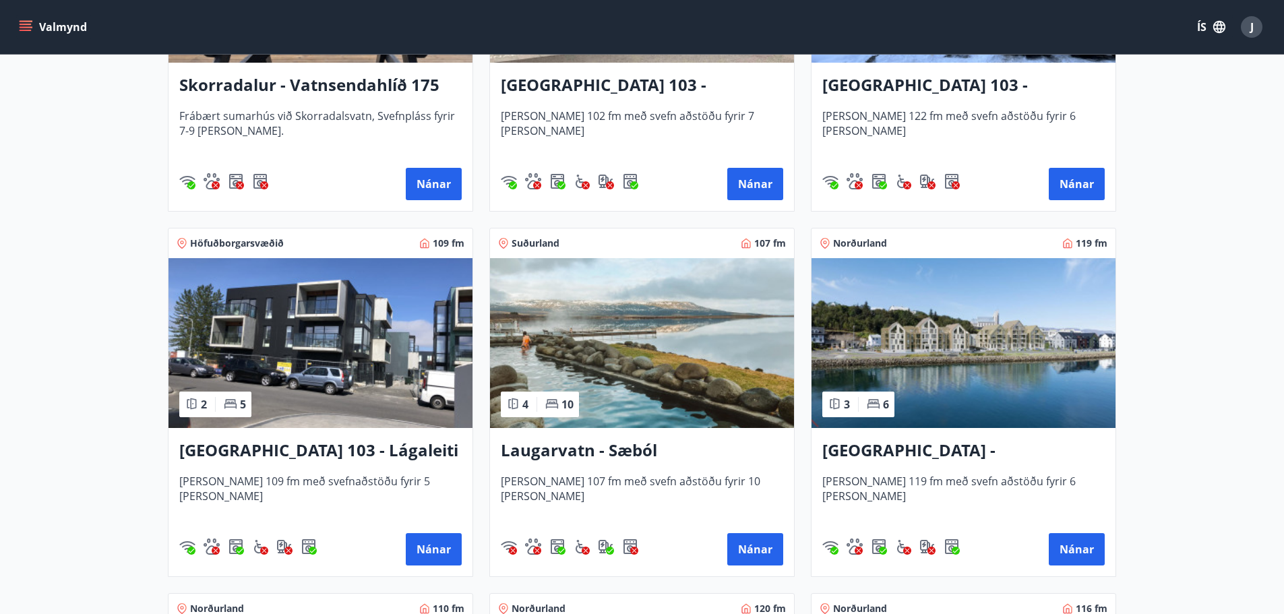
scroll to position [1213, 0]
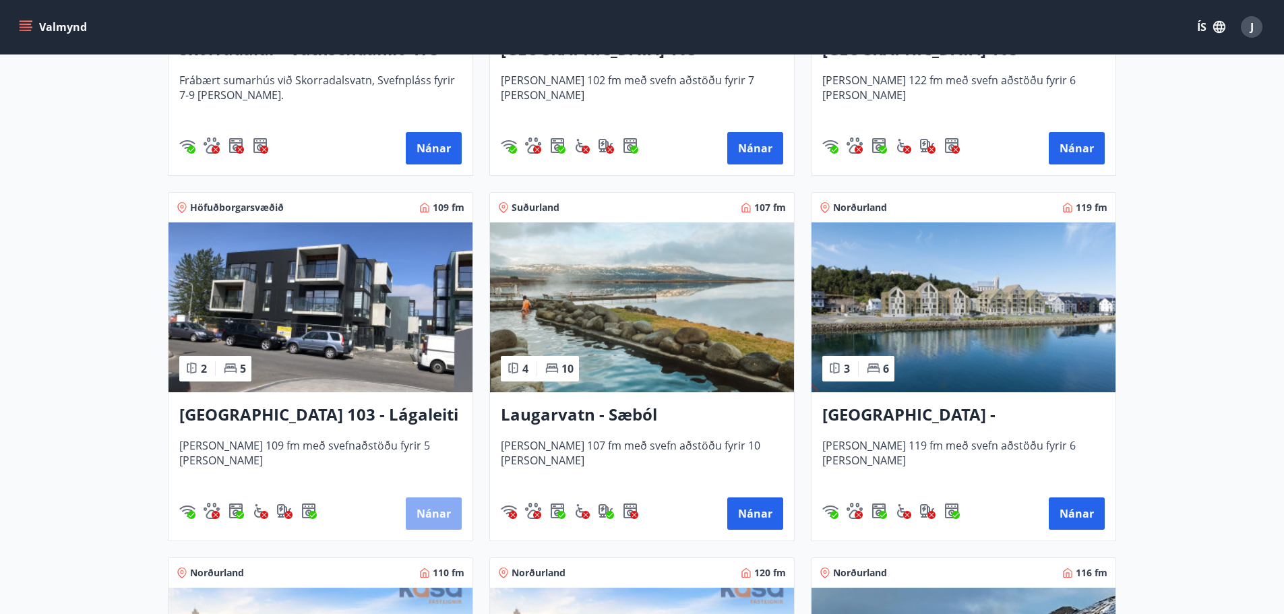
click at [428, 507] on button "Nánar" at bounding box center [434, 513] width 56 height 32
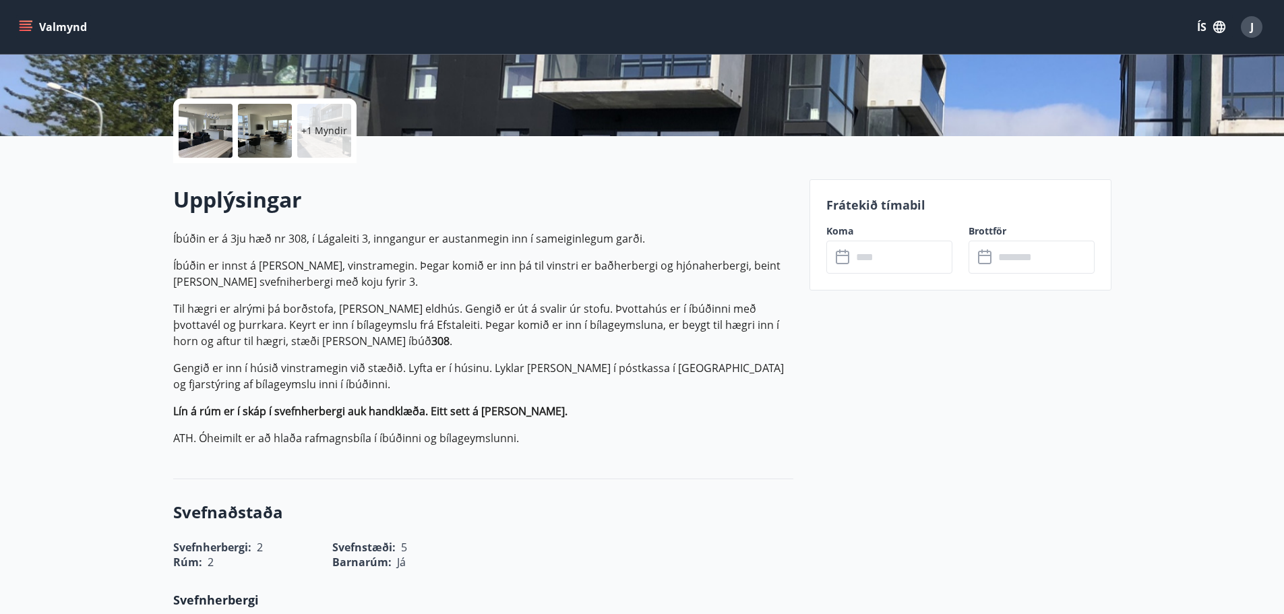
scroll to position [270, 0]
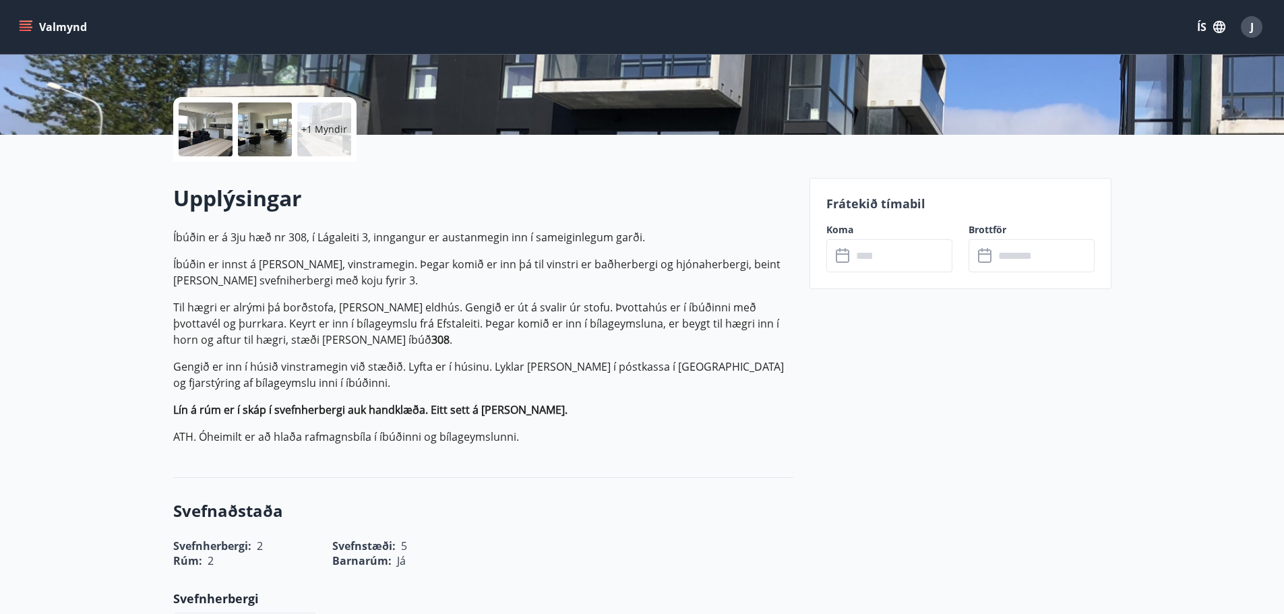
click at [841, 253] on icon at bounding box center [842, 253] width 13 height 1
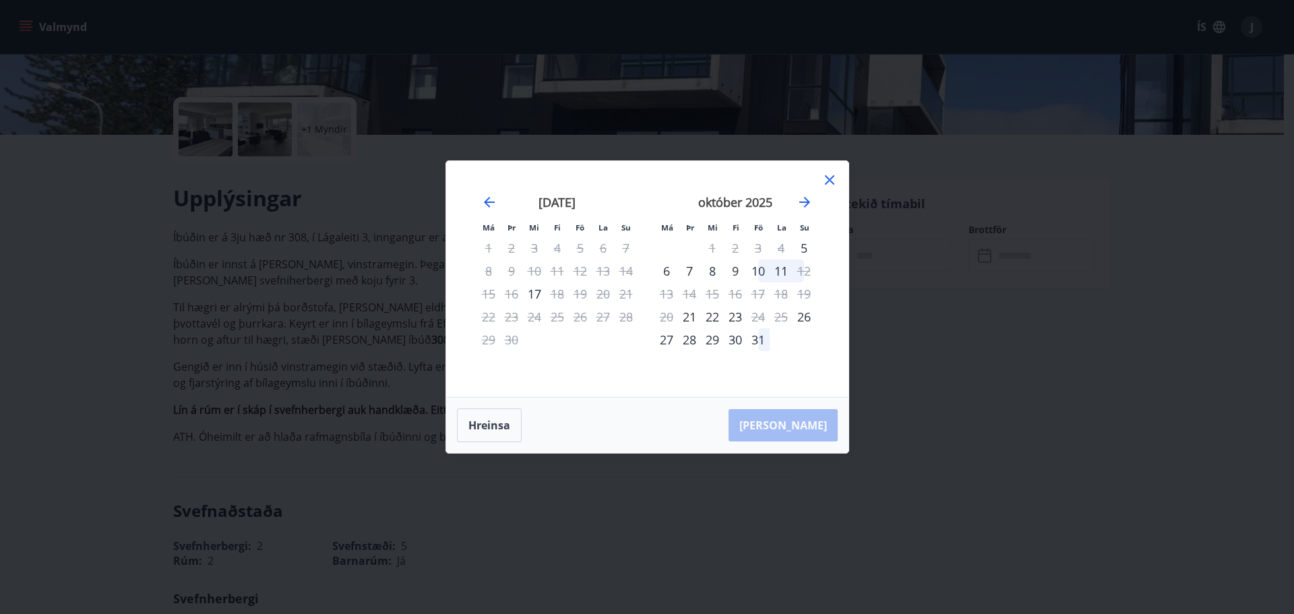
drag, startPoint x: 827, startPoint y: 181, endPoint x: 873, endPoint y: 259, distance: 90.4
click at [828, 181] on icon at bounding box center [830, 180] width 16 height 16
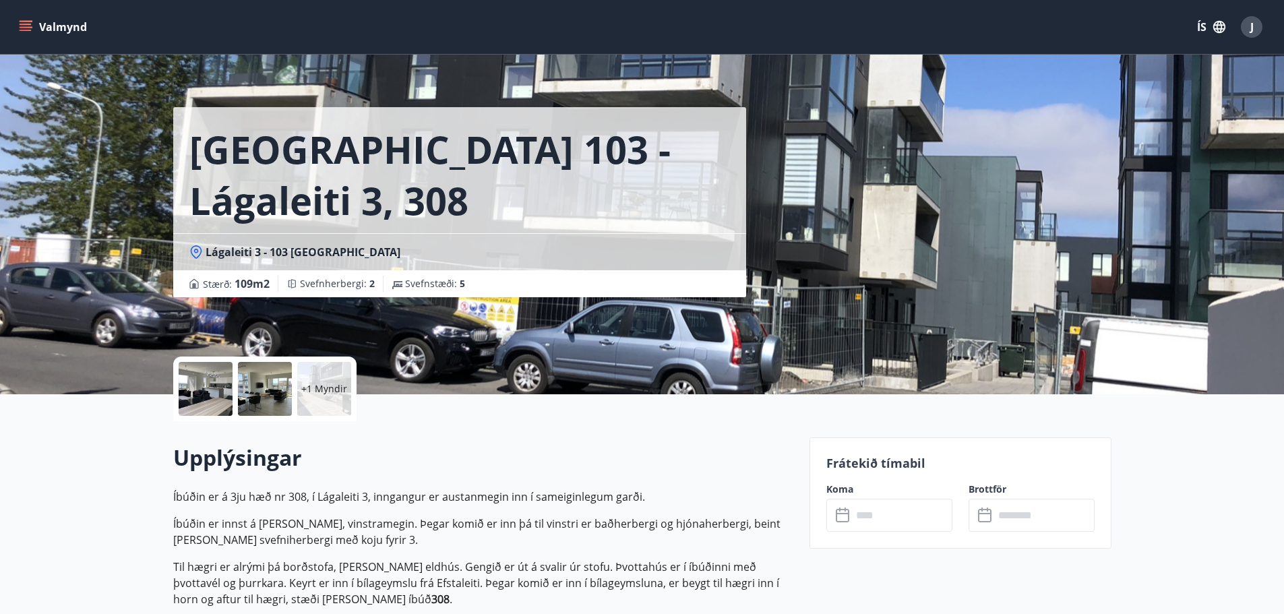
scroll to position [0, 0]
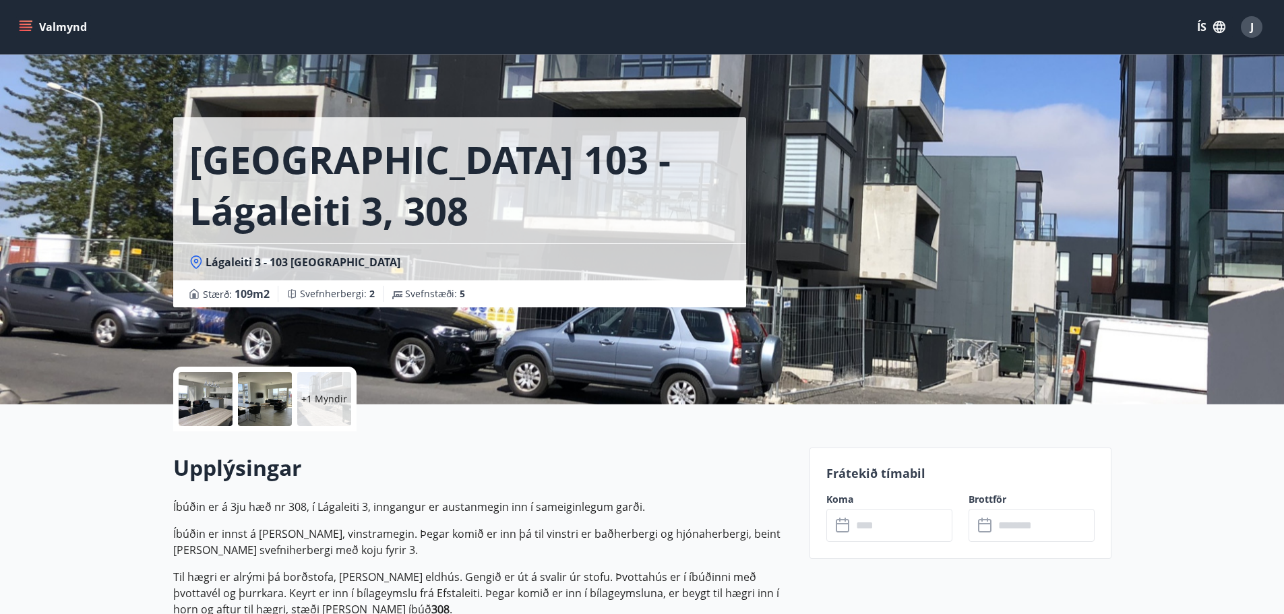
click at [31, 28] on icon "menu" at bounding box center [25, 26] width 13 height 13
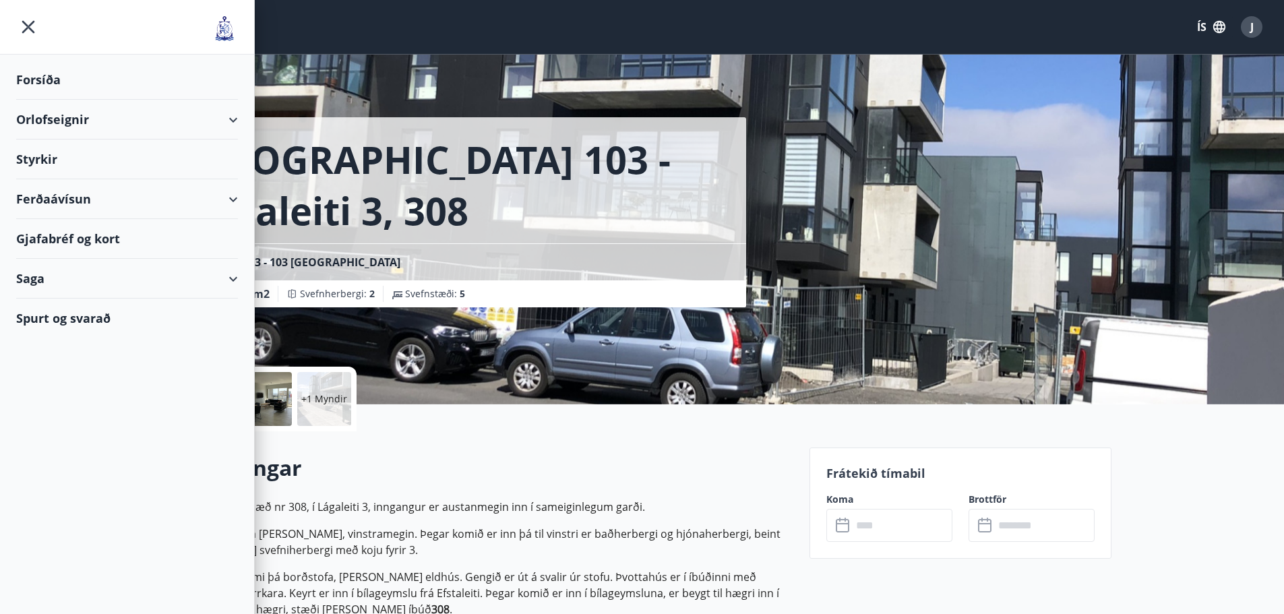
click at [233, 122] on div "Orlofseignir" at bounding box center [127, 120] width 222 height 40
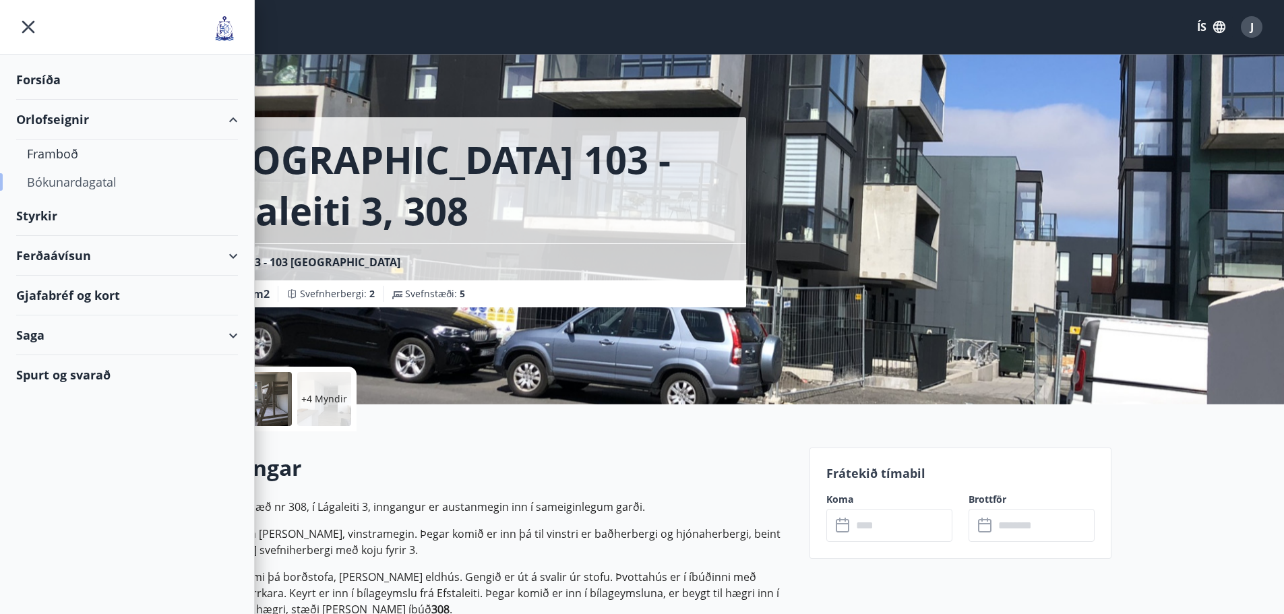
click at [61, 179] on div "Bókunardagatal" at bounding box center [127, 182] width 200 height 28
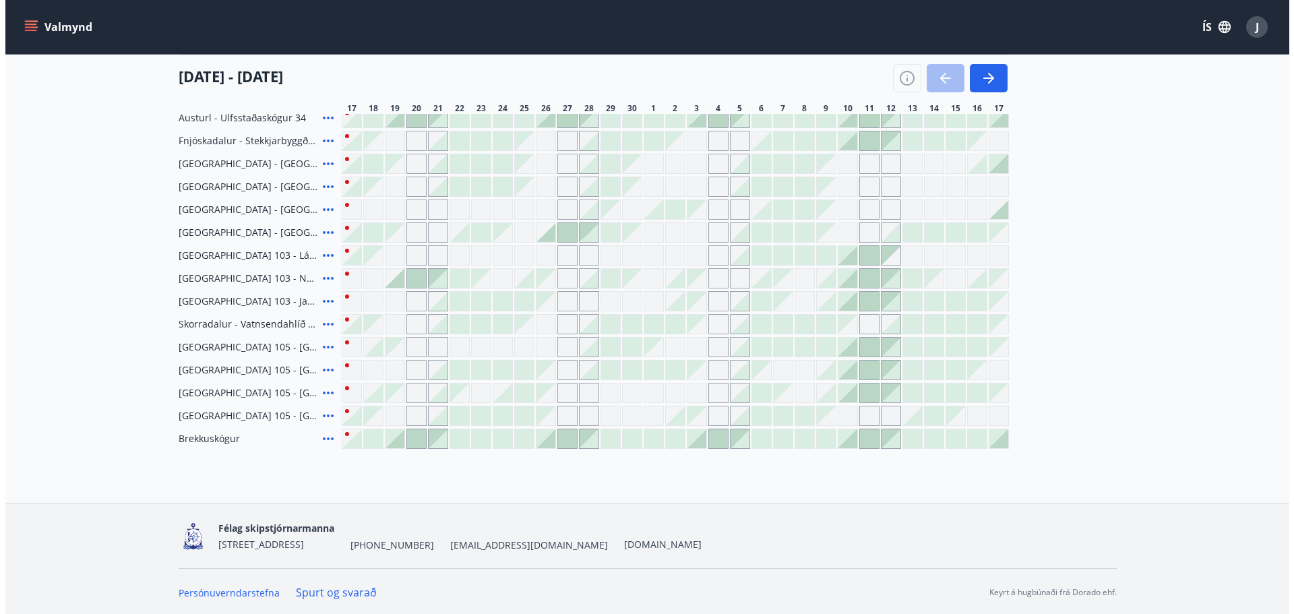
scroll to position [279, 0]
click at [795, 345] on div at bounding box center [799, 345] width 19 height 19
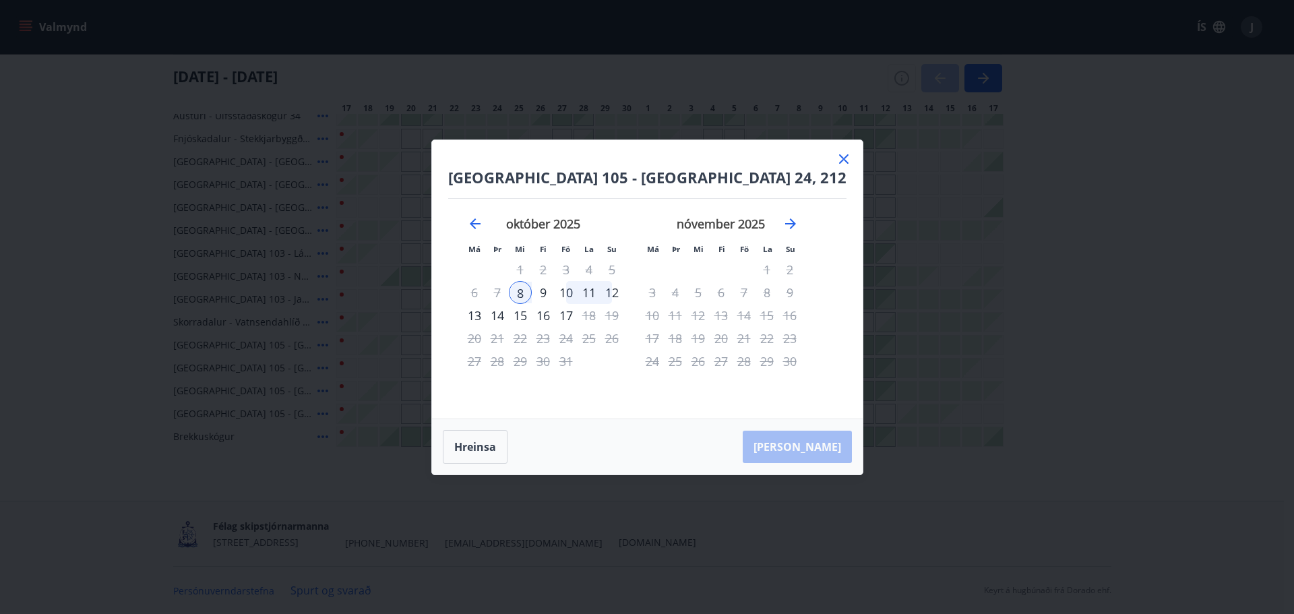
click at [578, 288] on div "10" at bounding box center [566, 292] width 23 height 23
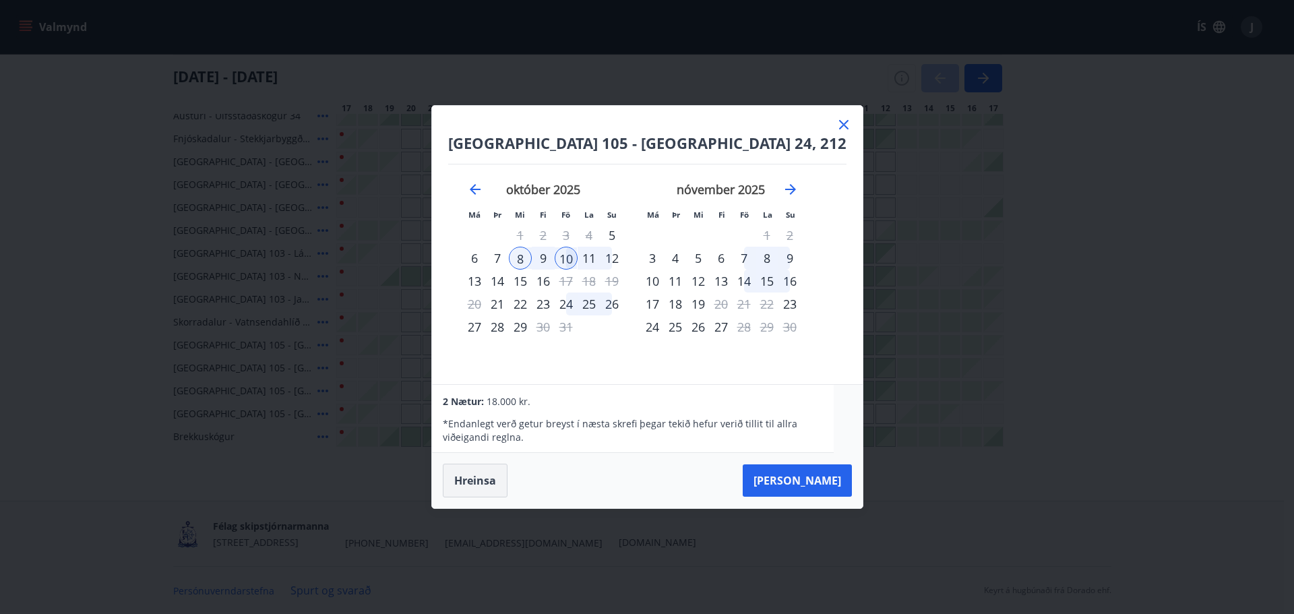
click at [486, 481] on button "Hreinsa" at bounding box center [475, 481] width 65 height 34
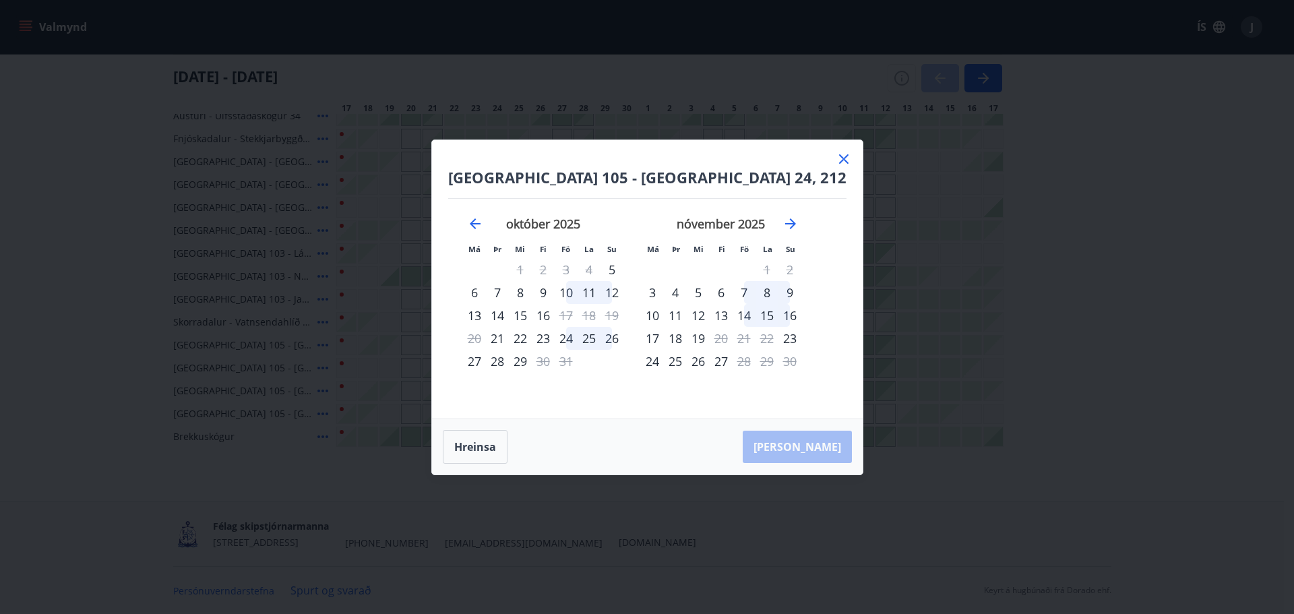
click at [836, 159] on icon at bounding box center [844, 159] width 16 height 16
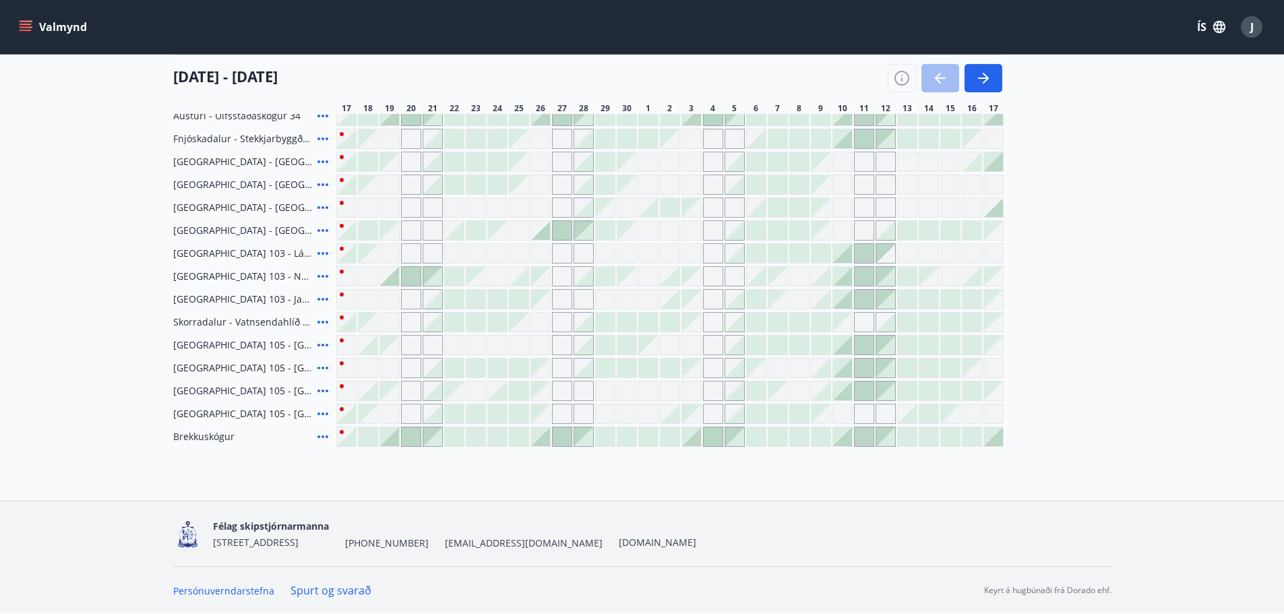
click at [795, 251] on div at bounding box center [799, 253] width 19 height 19
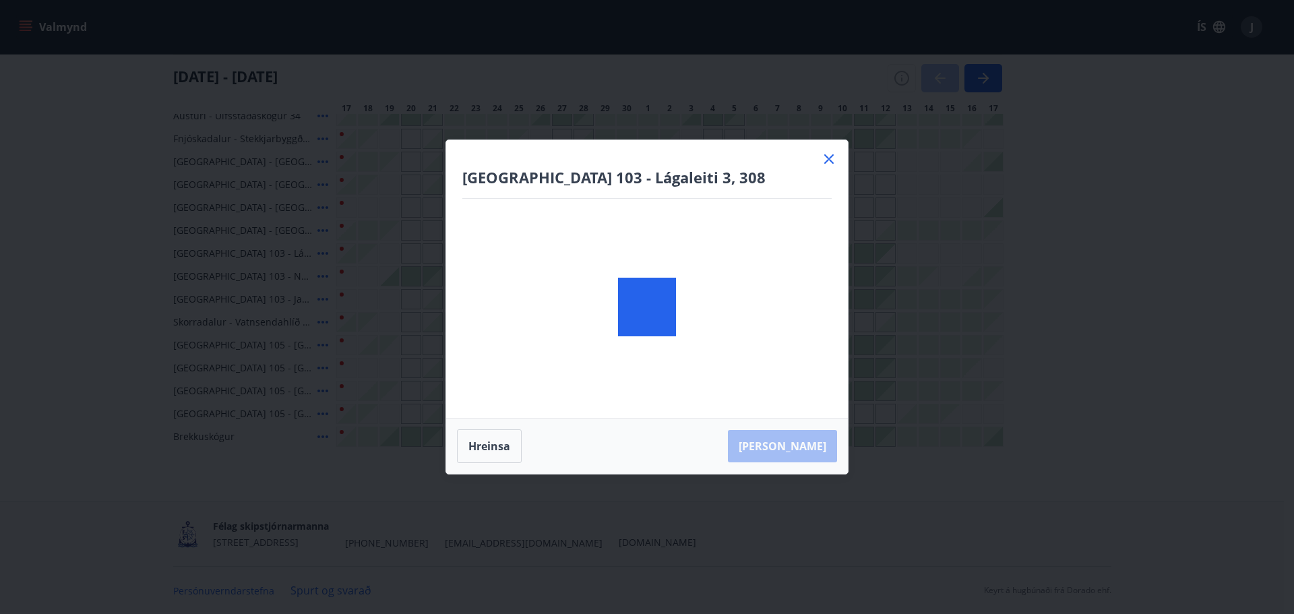
drag, startPoint x: 803, startPoint y: 252, endPoint x: 819, endPoint y: 226, distance: 30.3
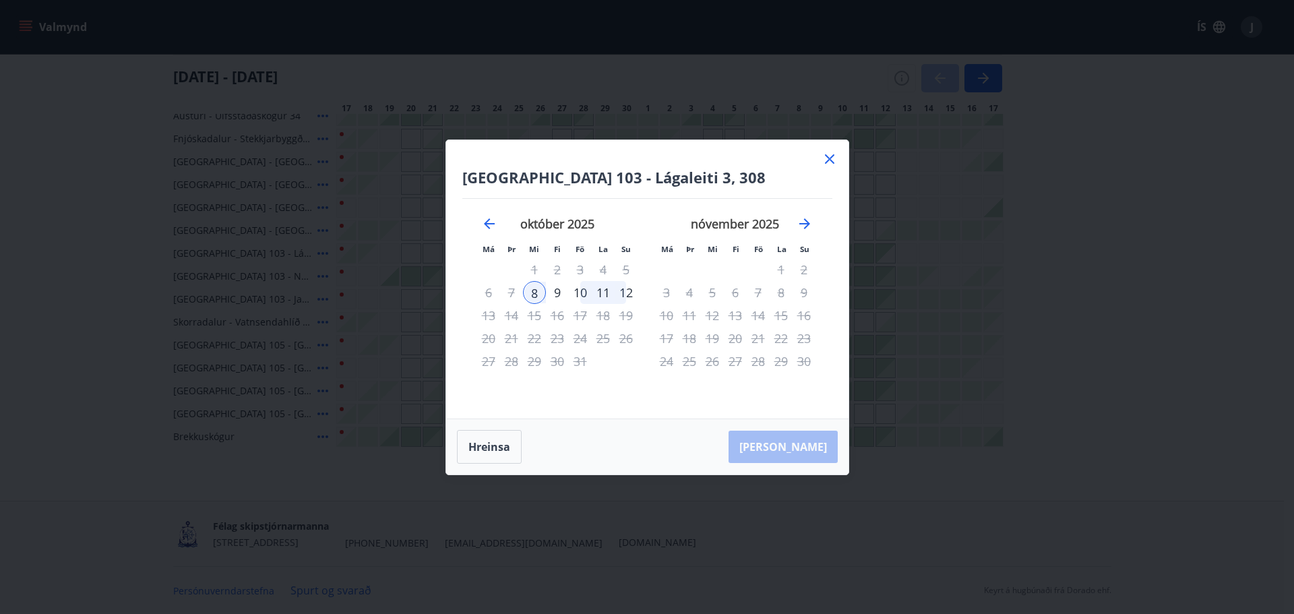
click at [582, 290] on div "10" at bounding box center [580, 292] width 23 height 23
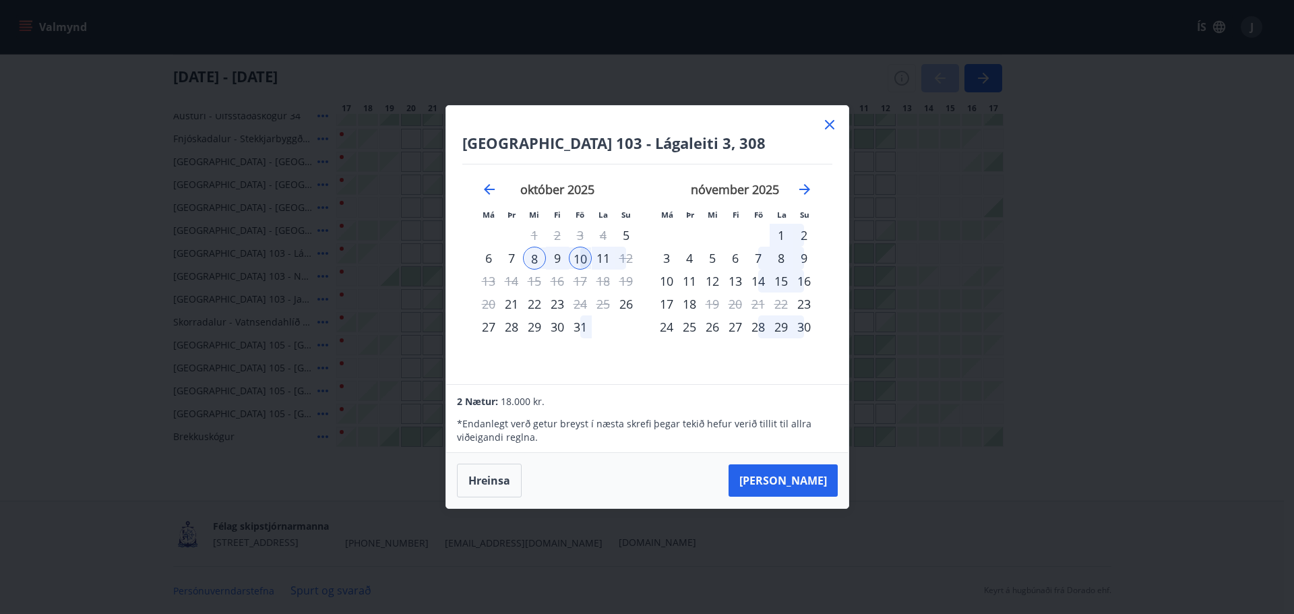
click at [829, 119] on icon at bounding box center [830, 125] width 16 height 16
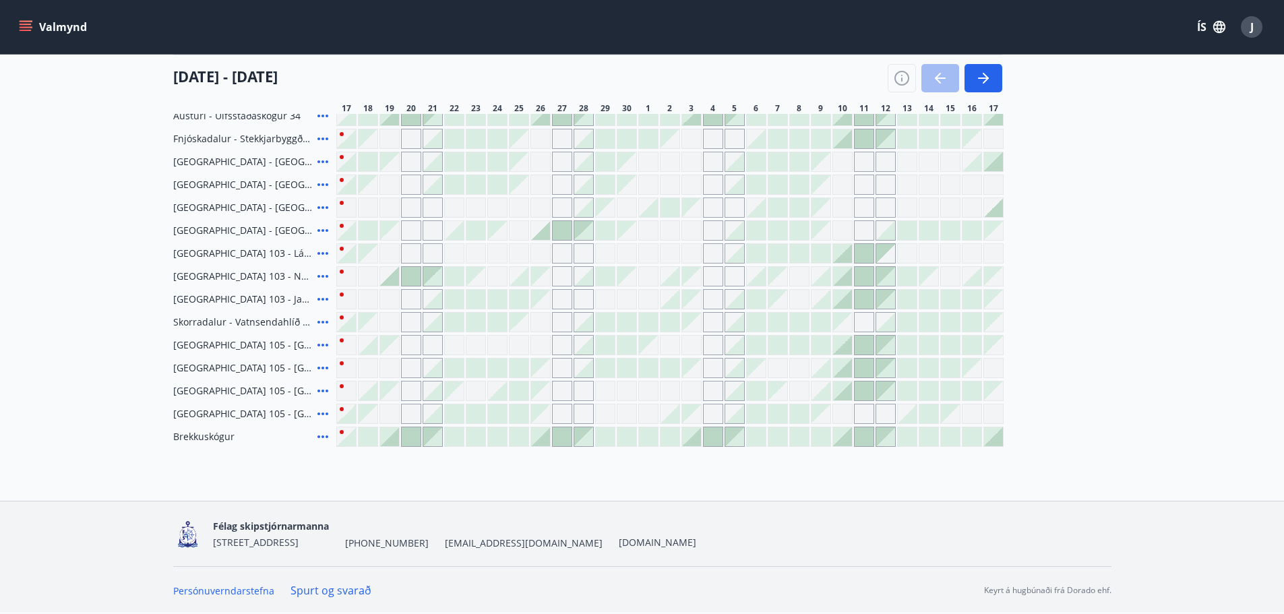
click at [796, 342] on div at bounding box center [799, 345] width 19 height 19
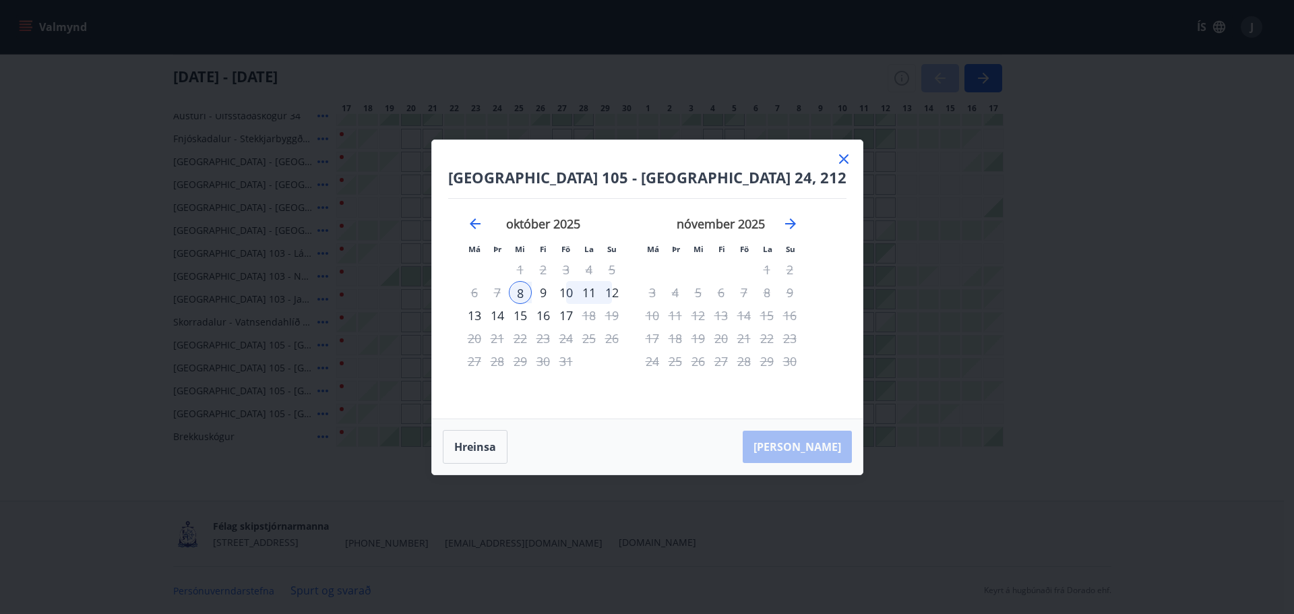
click at [836, 158] on icon at bounding box center [844, 159] width 16 height 16
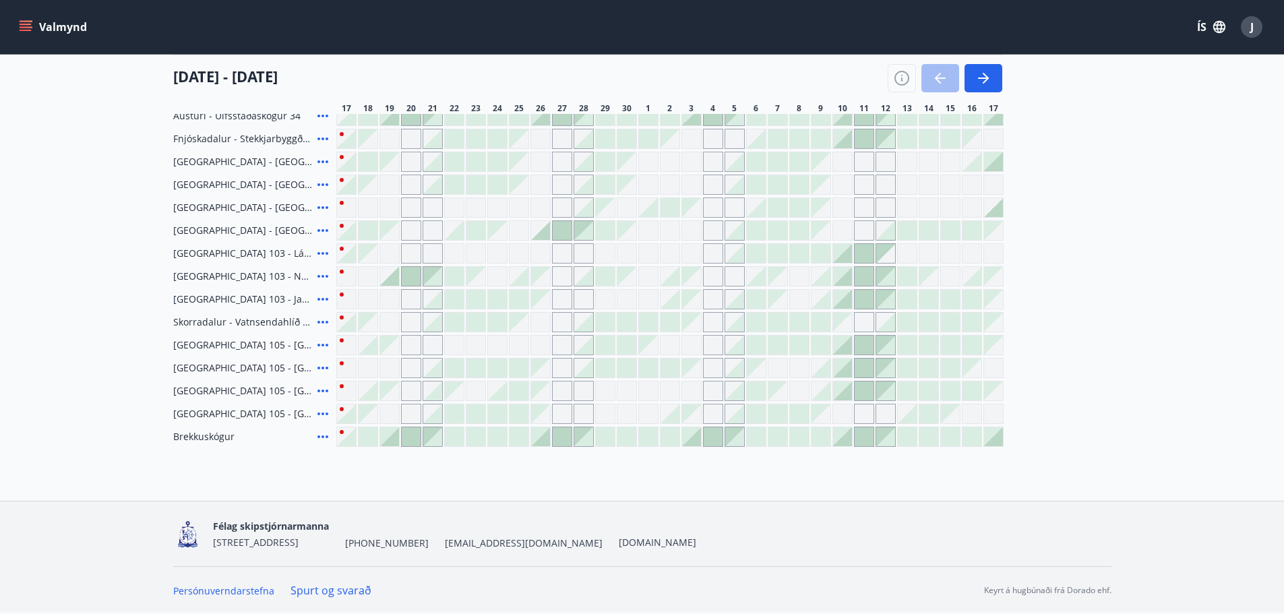
click at [797, 348] on div at bounding box center [799, 345] width 19 height 19
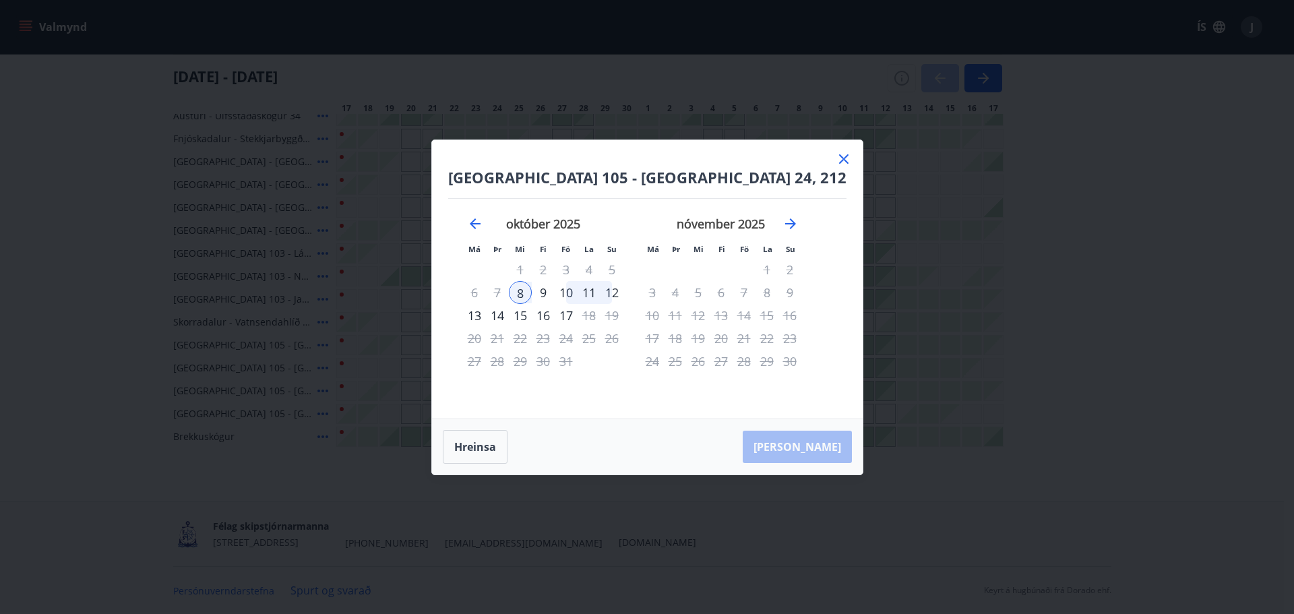
click at [578, 293] on div "10" at bounding box center [566, 292] width 23 height 23
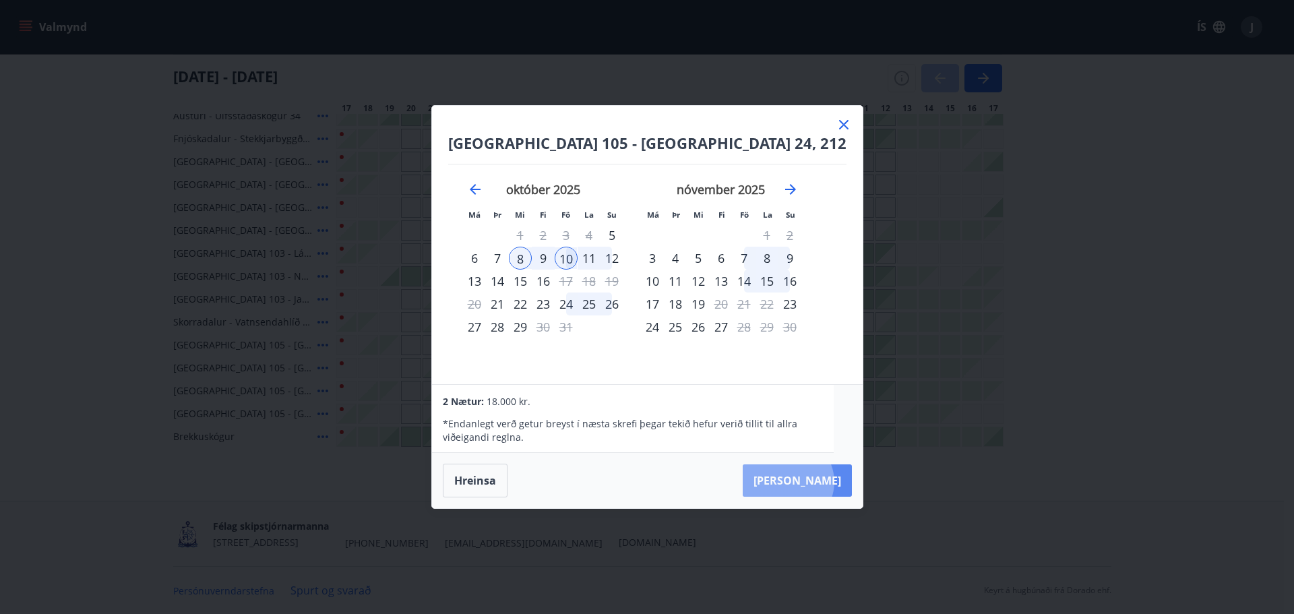
click at [815, 482] on button "[PERSON_NAME]" at bounding box center [797, 480] width 109 height 32
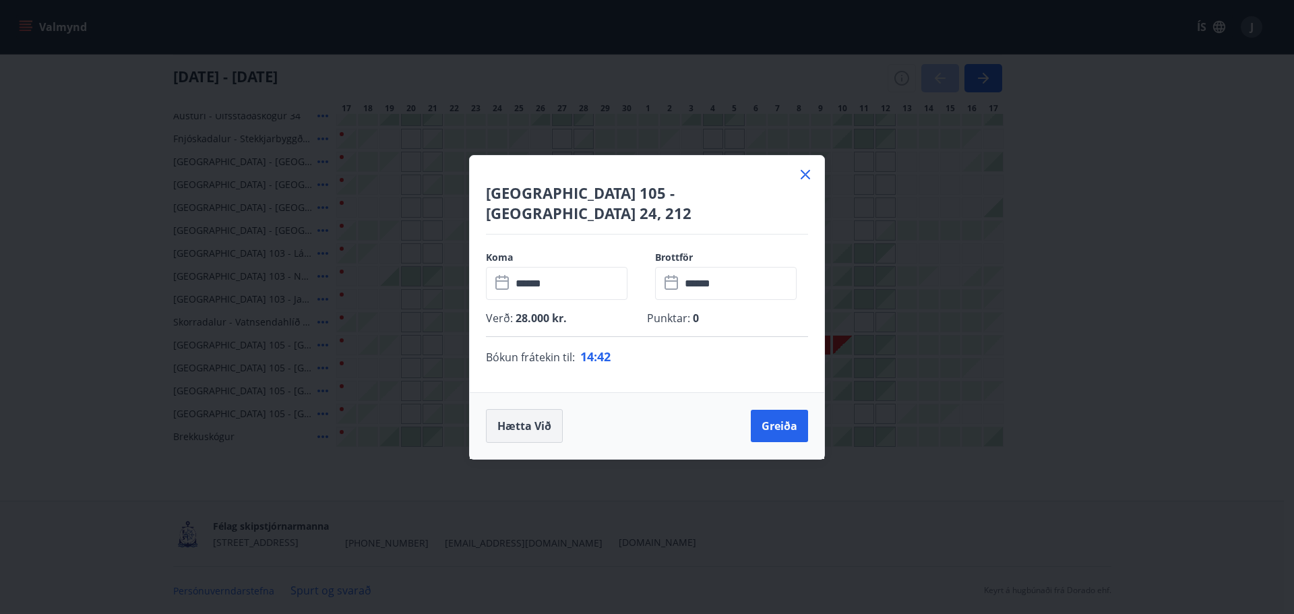
click at [522, 409] on button "Hætta við" at bounding box center [524, 426] width 77 height 34
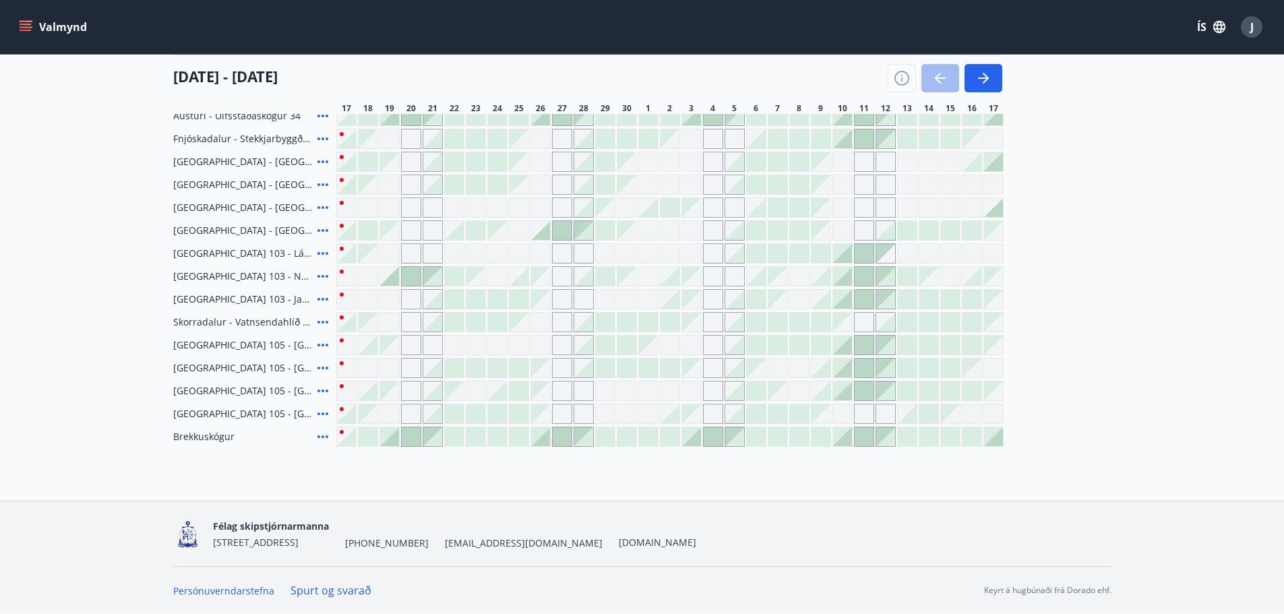
click at [797, 255] on div at bounding box center [799, 253] width 19 height 19
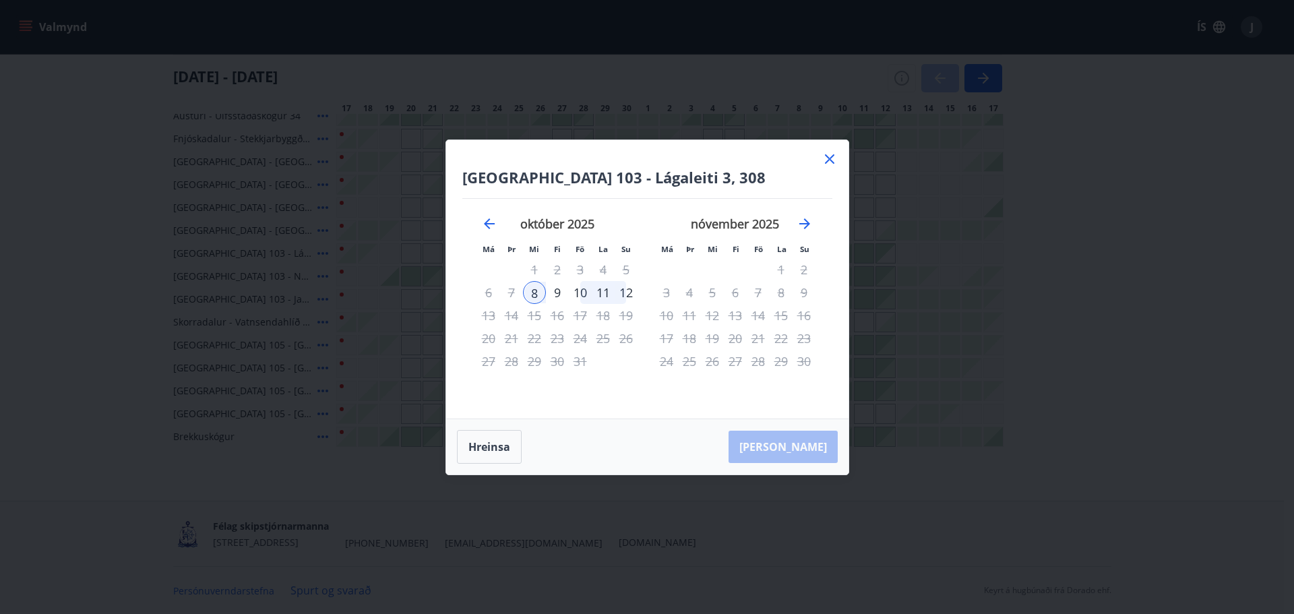
click at [578, 294] on div "10" at bounding box center [580, 292] width 23 height 23
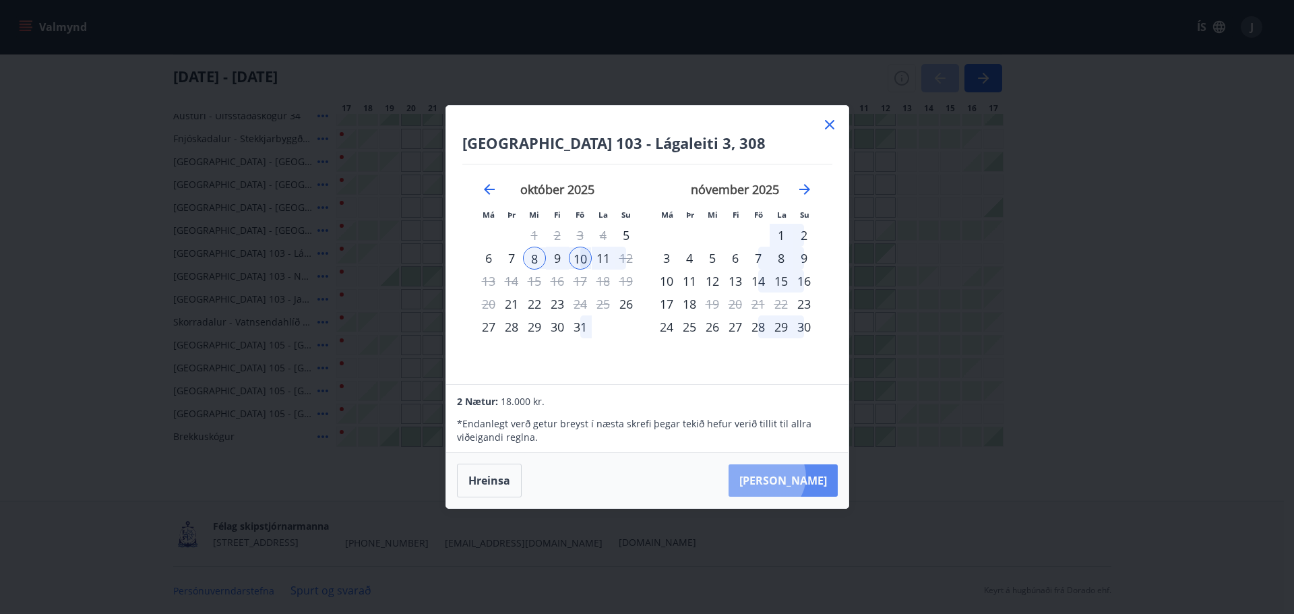
click at [807, 476] on button "[PERSON_NAME]" at bounding box center [783, 480] width 109 height 32
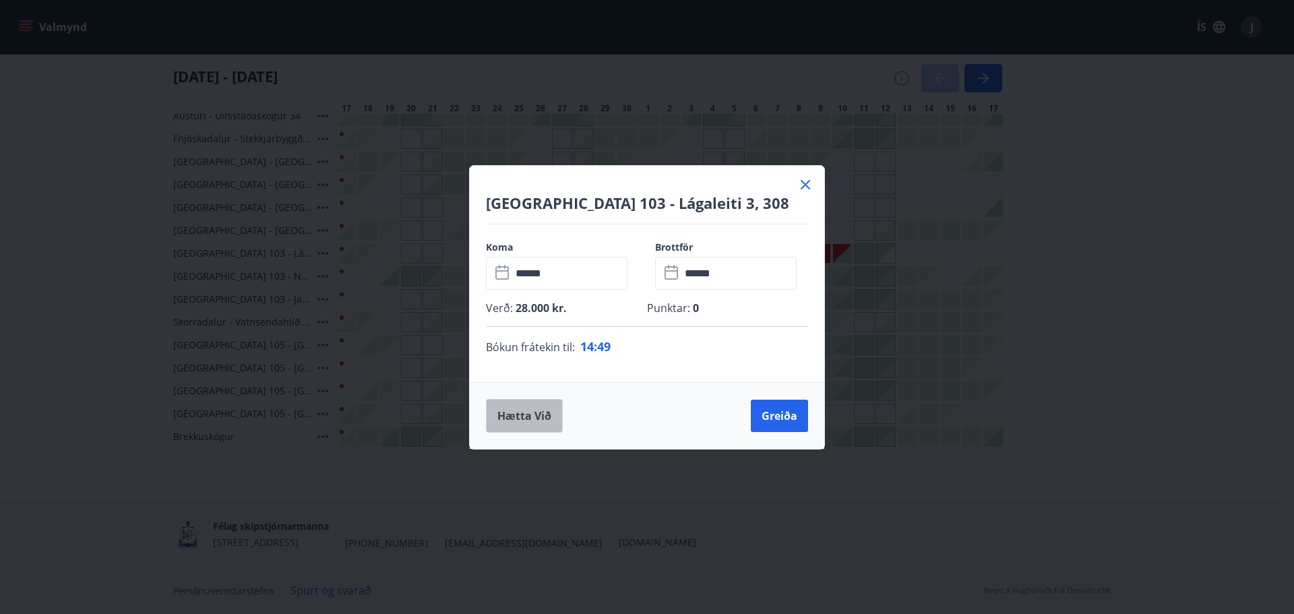
click at [515, 412] on button "Hætta við" at bounding box center [524, 416] width 77 height 34
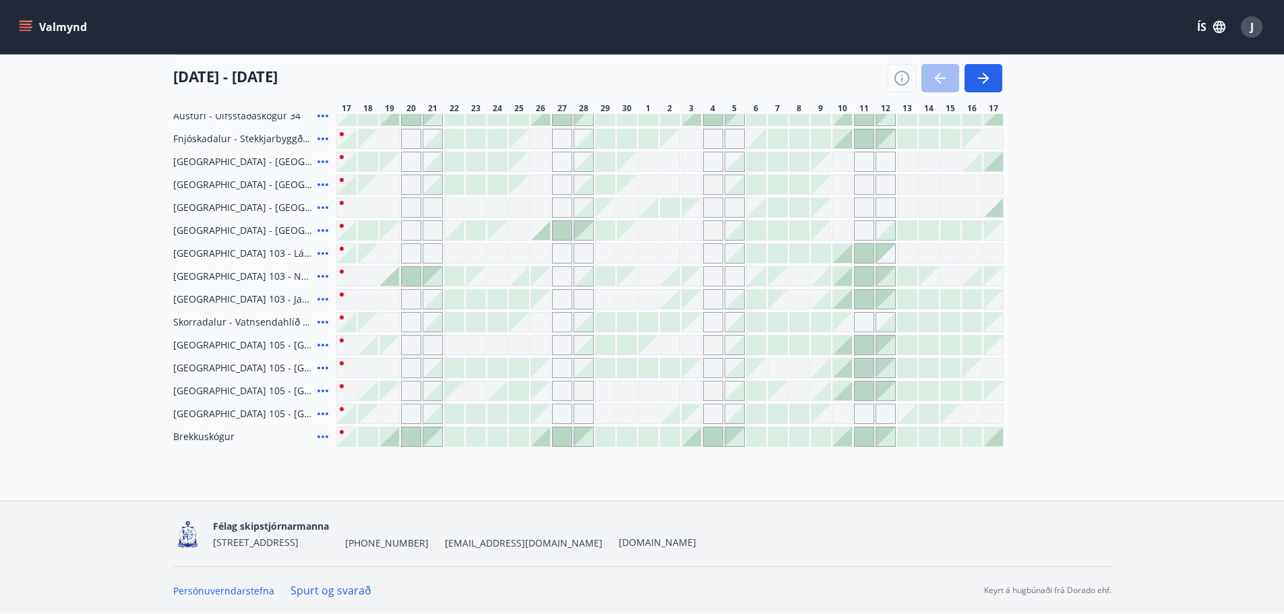
click at [802, 345] on div at bounding box center [799, 345] width 19 height 19
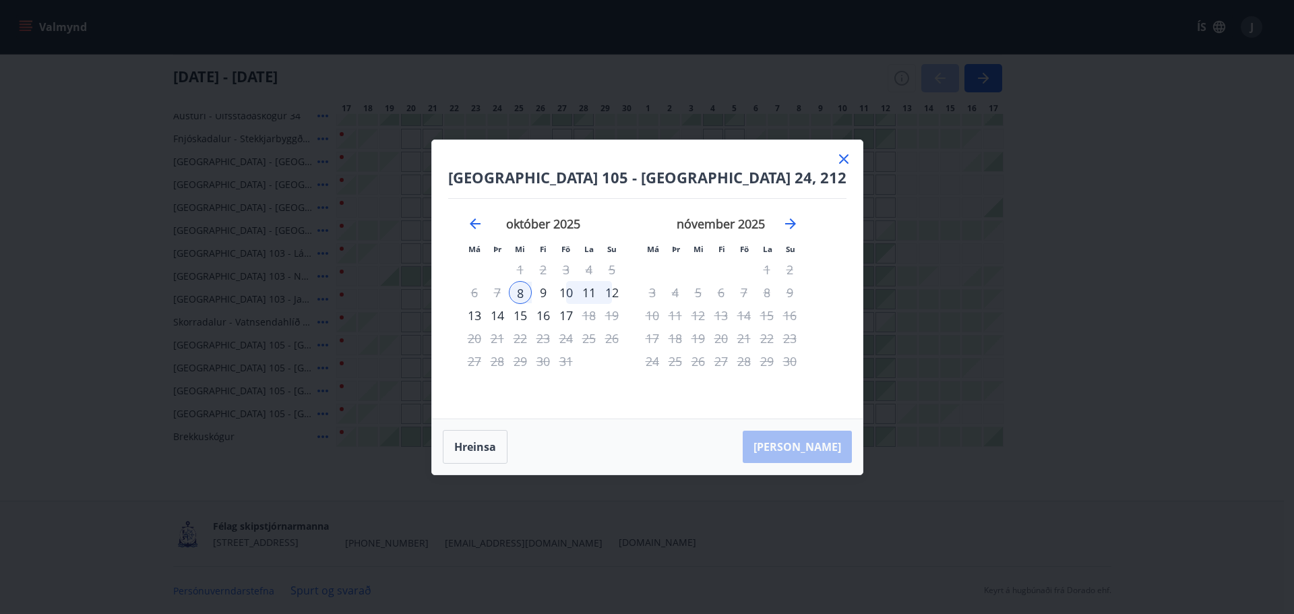
click at [578, 292] on div "10" at bounding box center [566, 292] width 23 height 23
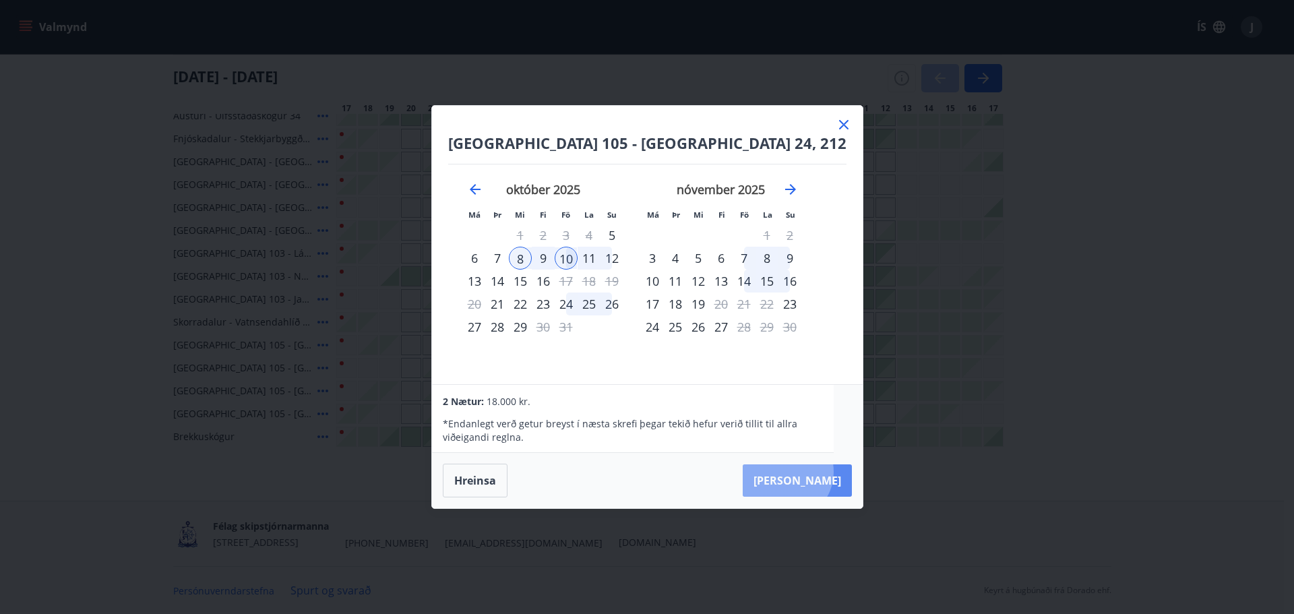
click at [813, 472] on button "[PERSON_NAME]" at bounding box center [797, 480] width 109 height 32
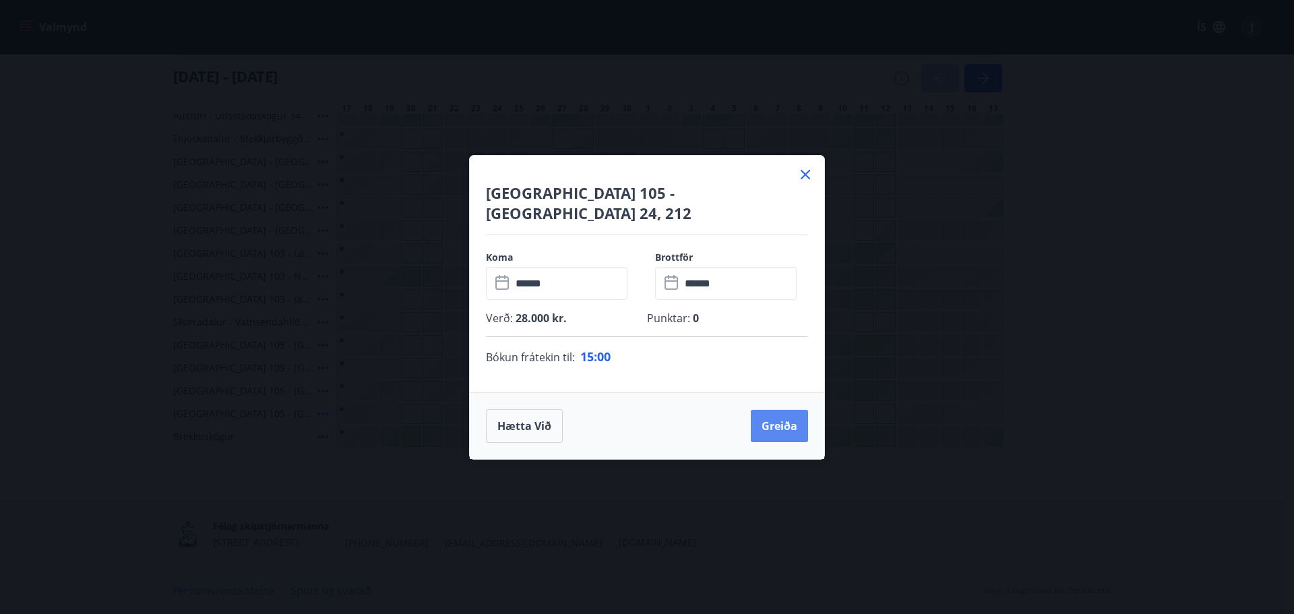
click at [789, 414] on button "Greiða" at bounding box center [779, 426] width 57 height 32
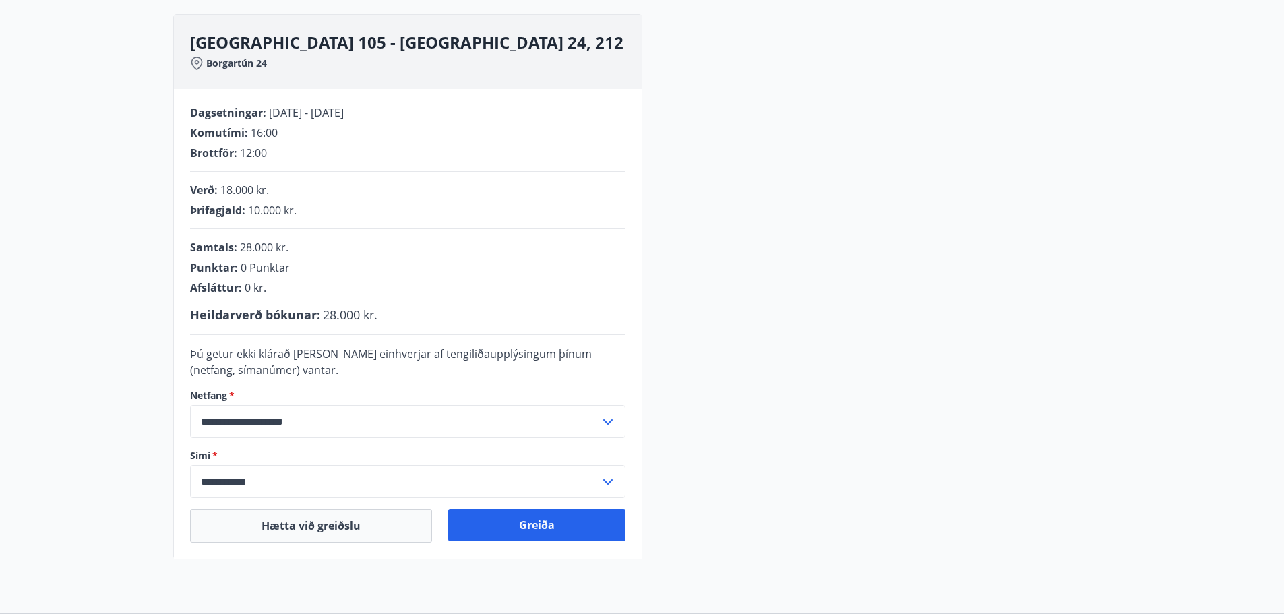
scroll to position [204, 0]
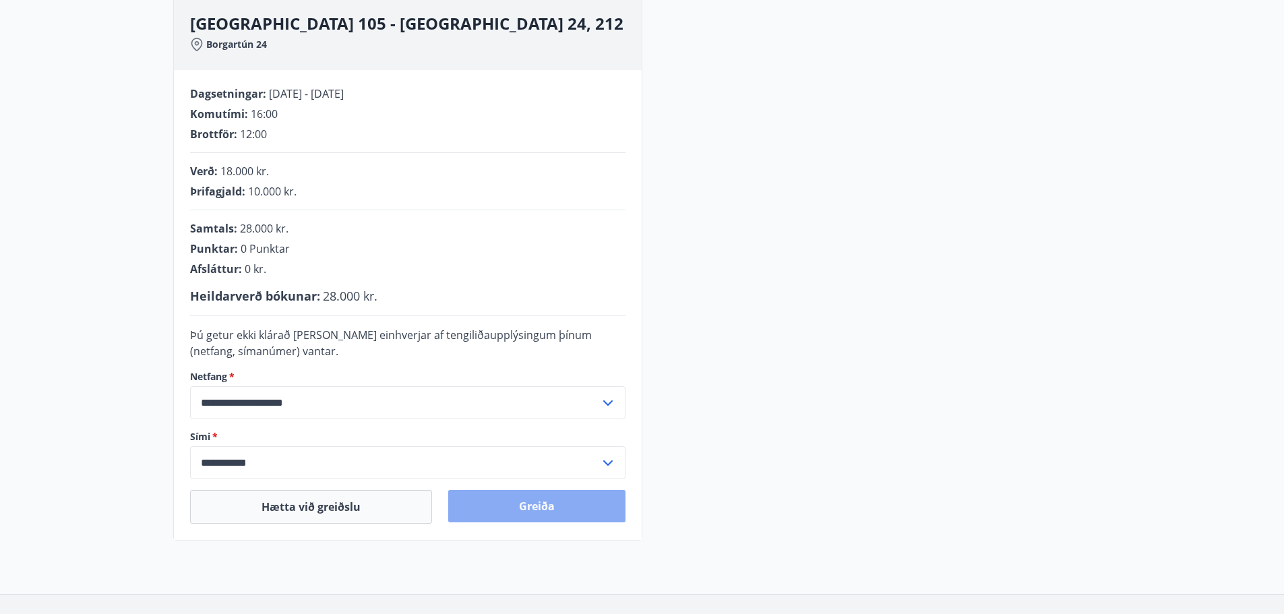
click at [552, 507] on button "Greiða" at bounding box center [536, 506] width 177 height 32
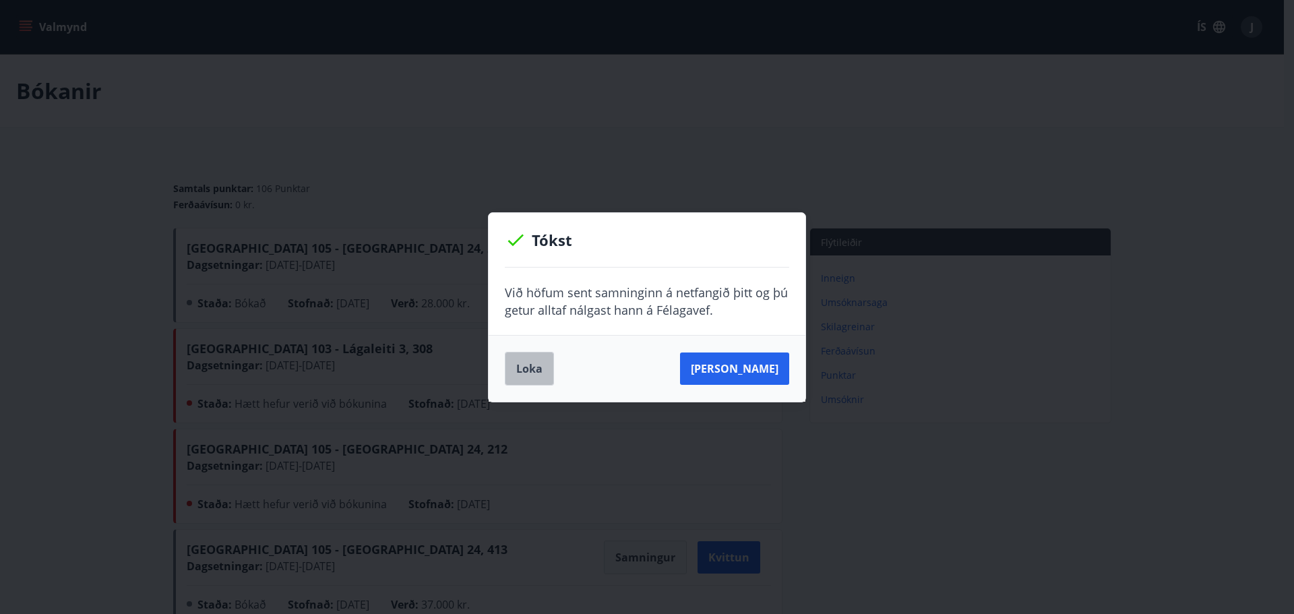
click at [523, 369] on button "Loka" at bounding box center [529, 369] width 49 height 34
